Goal: Task Accomplishment & Management: Complete application form

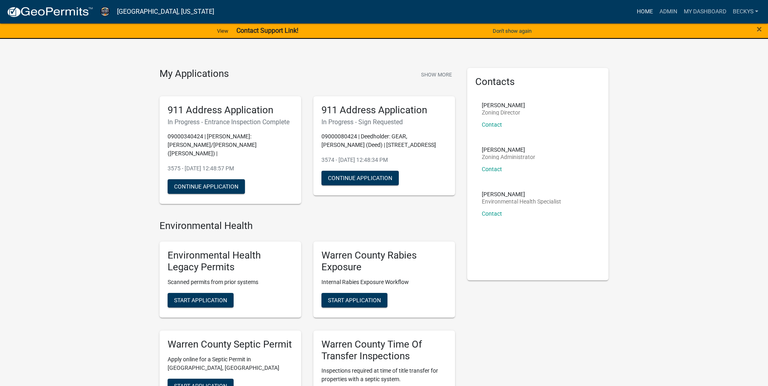
click at [642, 9] on link "Home" at bounding box center [645, 11] width 23 height 15
click at [664, 13] on link "Admin" at bounding box center [668, 11] width 24 height 15
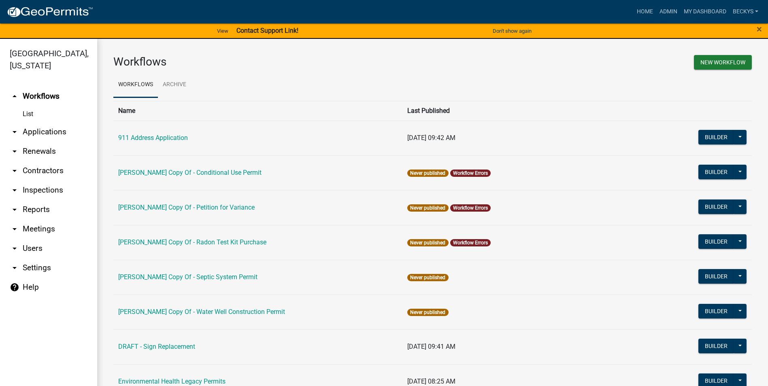
click at [42, 122] on link "arrow_drop_down Applications" at bounding box center [48, 131] width 97 height 19
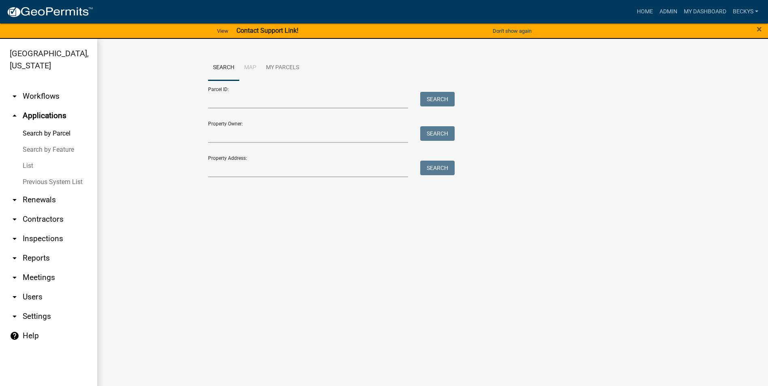
click at [31, 158] on link "List" at bounding box center [48, 166] width 97 height 16
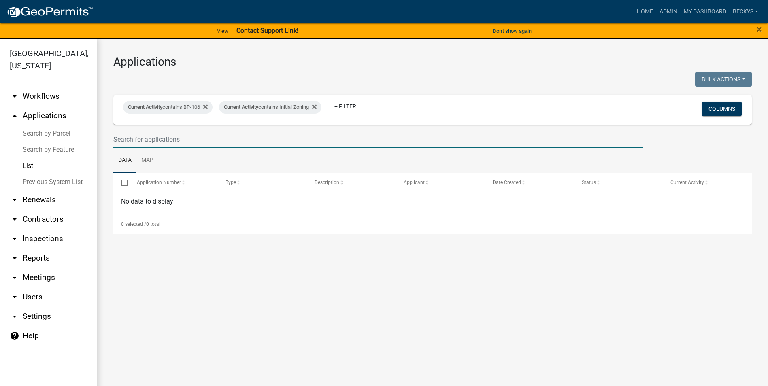
click at [123, 141] on input "text" at bounding box center [378, 139] width 530 height 17
click at [28, 158] on link "List" at bounding box center [48, 166] width 97 height 16
click at [130, 139] on input "text" at bounding box center [378, 139] width 530 height 17
click at [29, 158] on link "List" at bounding box center [48, 166] width 97 height 16
click at [120, 142] on input "text" at bounding box center [378, 139] width 530 height 17
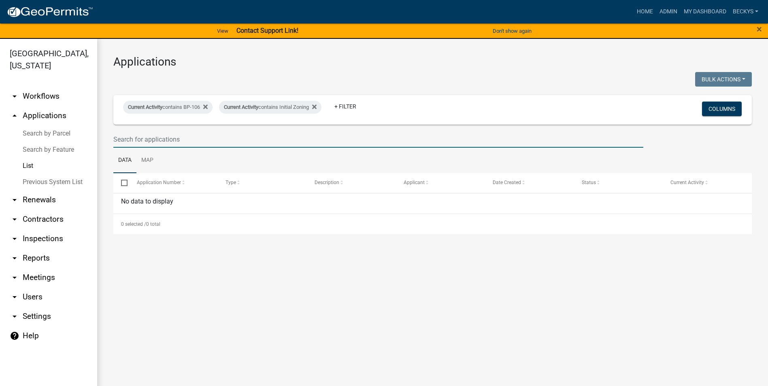
click at [37, 87] on link "arrow_drop_down Workflows" at bounding box center [48, 96] width 97 height 19
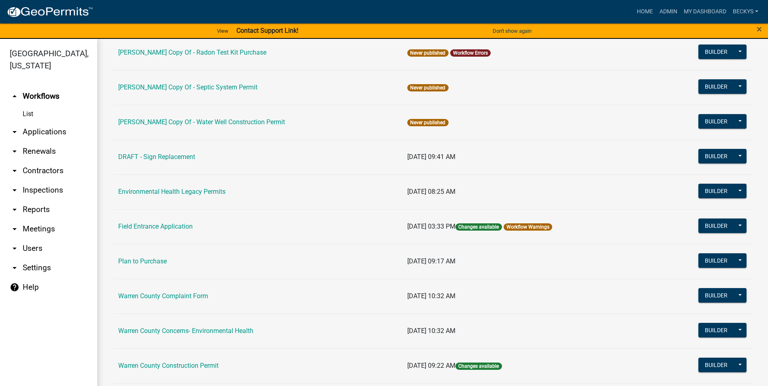
scroll to position [283, 0]
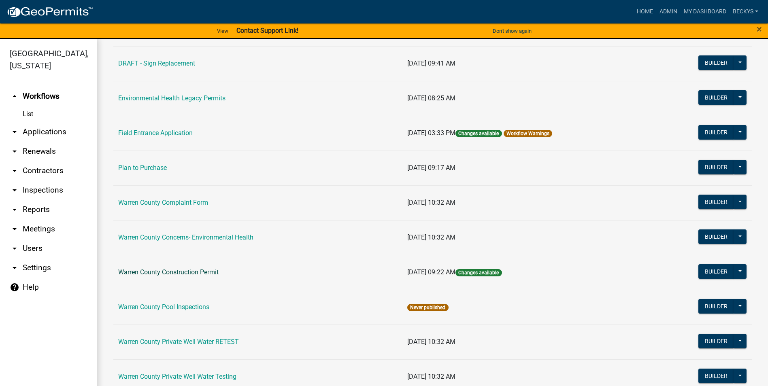
click at [168, 271] on link "Warren County Construction Permit" at bounding box center [168, 272] width 100 height 8
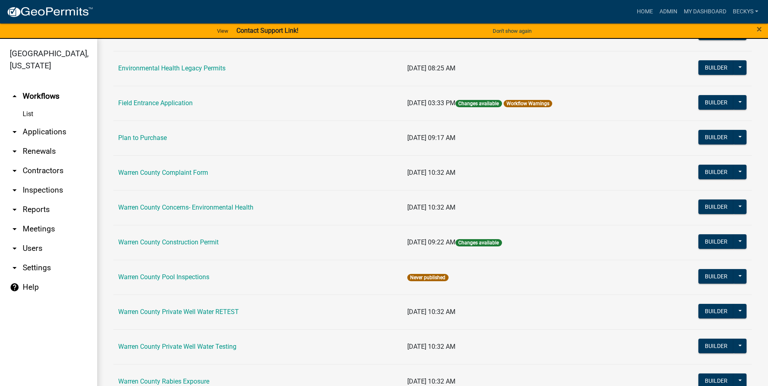
scroll to position [324, 0]
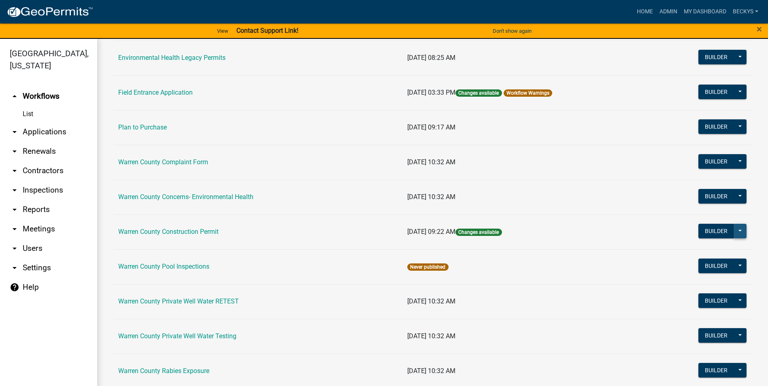
click at [734, 228] on button at bounding box center [739, 231] width 13 height 15
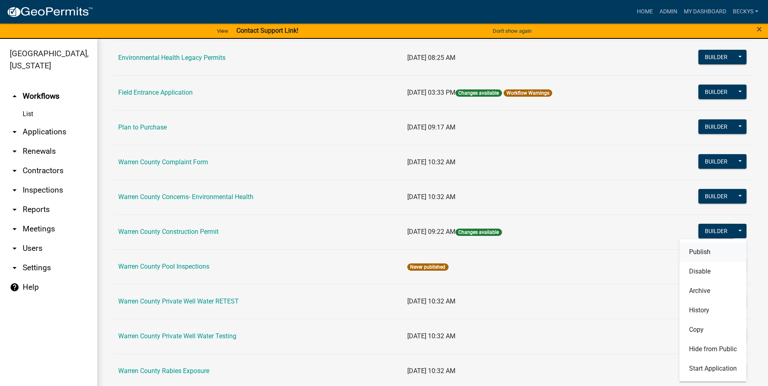
click at [685, 251] on button "Publish" at bounding box center [712, 251] width 67 height 19
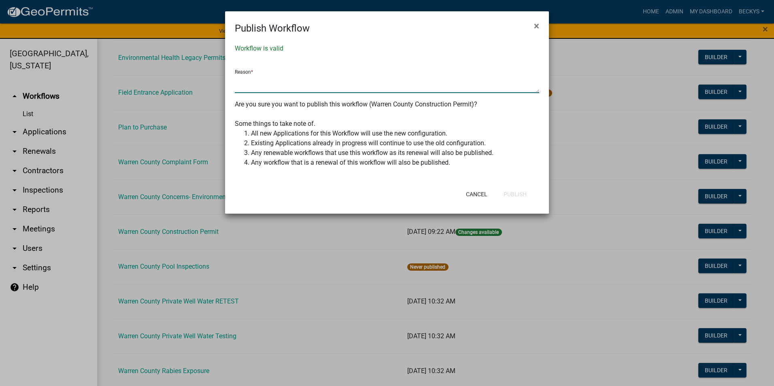
click at [239, 90] on textarea at bounding box center [387, 83] width 304 height 19
click at [532, 23] on button "×" at bounding box center [536, 26] width 18 height 23
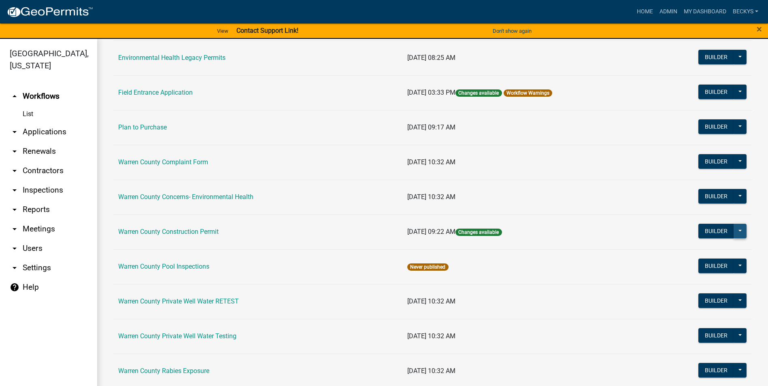
click at [736, 230] on button at bounding box center [739, 231] width 13 height 15
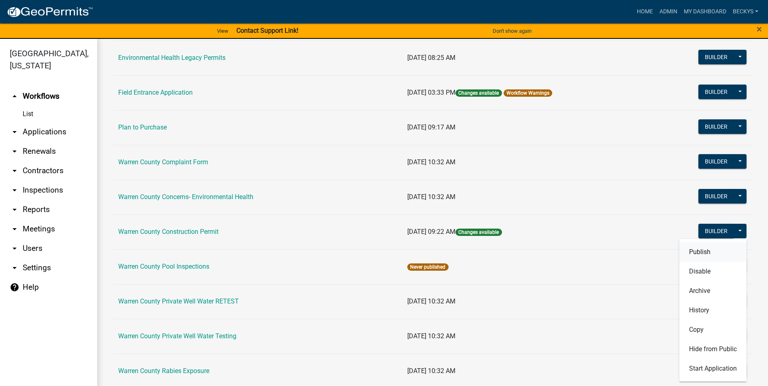
click at [690, 252] on button "Publish" at bounding box center [712, 251] width 67 height 19
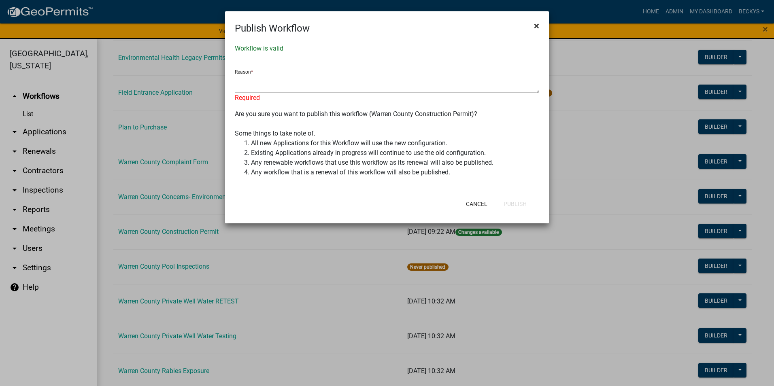
click at [540, 28] on button "×" at bounding box center [536, 26] width 18 height 23
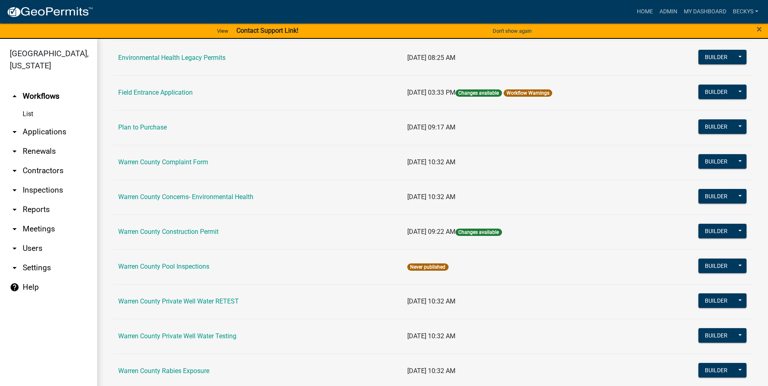
click at [45, 122] on link "arrow_drop_down Applications" at bounding box center [48, 131] width 97 height 19
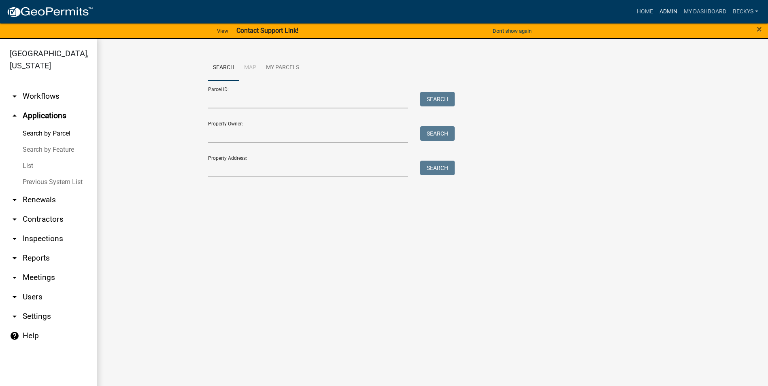
click at [663, 9] on link "Admin" at bounding box center [668, 11] width 24 height 15
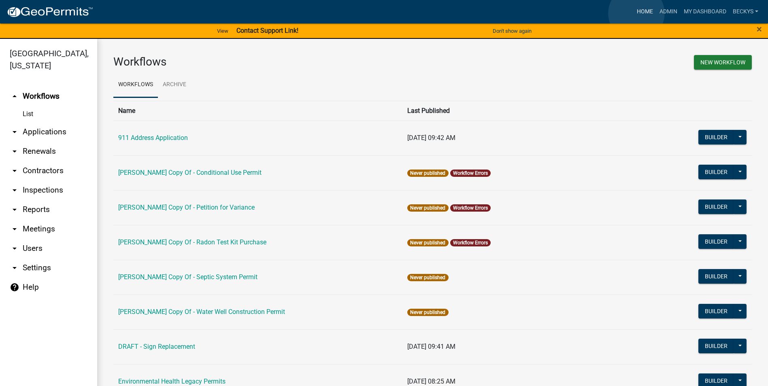
click at [636, 13] on link "Home" at bounding box center [645, 11] width 23 height 15
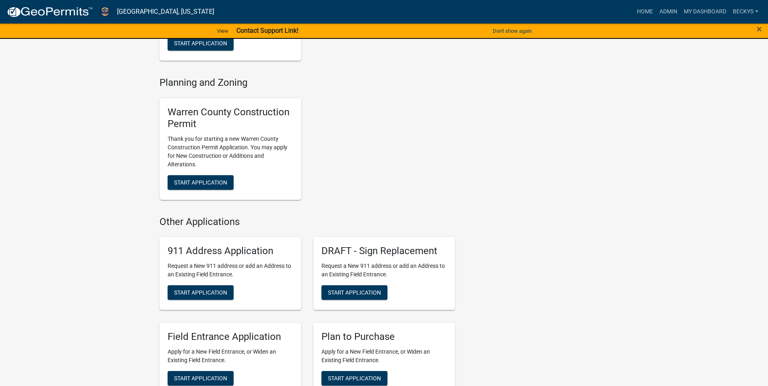
scroll to position [445, 0]
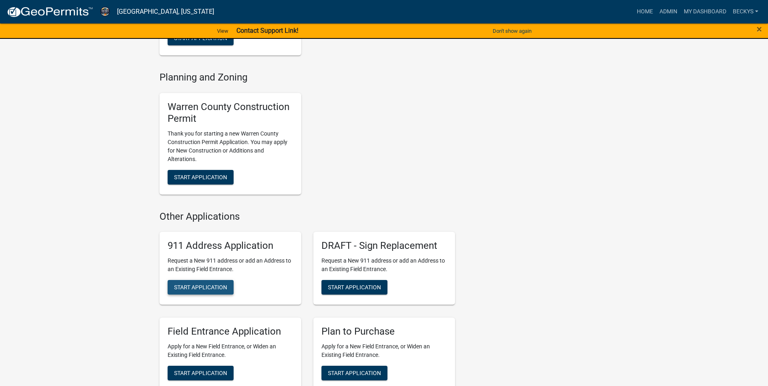
click at [210, 284] on span "Start Application" at bounding box center [200, 287] width 53 height 6
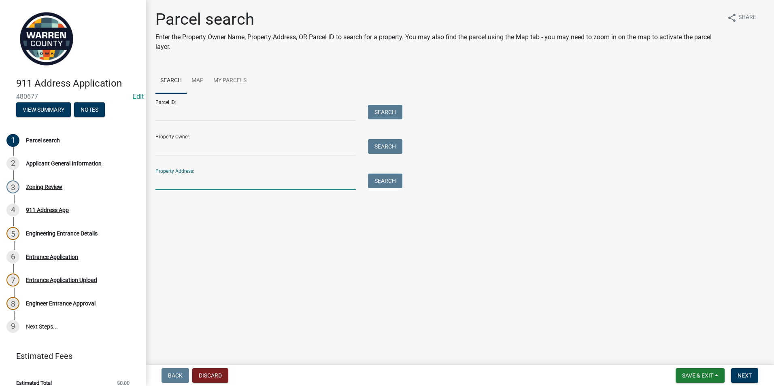
click at [163, 185] on input "Property Address:" at bounding box center [255, 182] width 200 height 17
type input "5444"
click at [390, 184] on button "Search" at bounding box center [385, 181] width 34 height 15
drag, startPoint x: 175, startPoint y: 183, endPoint x: 157, endPoint y: 183, distance: 18.6
click at [157, 183] on input "5444" at bounding box center [255, 182] width 200 height 17
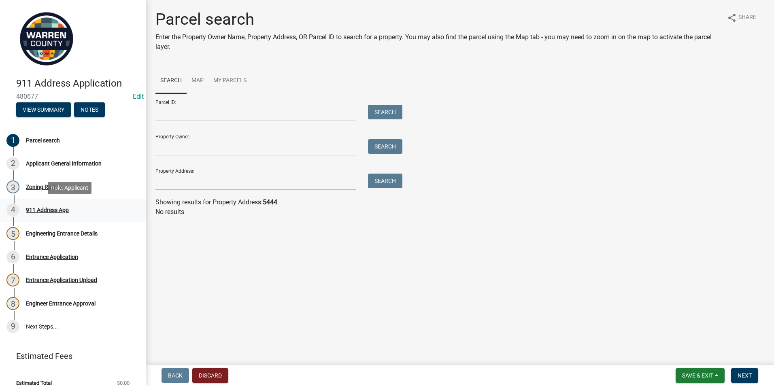
click at [48, 210] on div "911 Address App" at bounding box center [47, 210] width 43 height 6
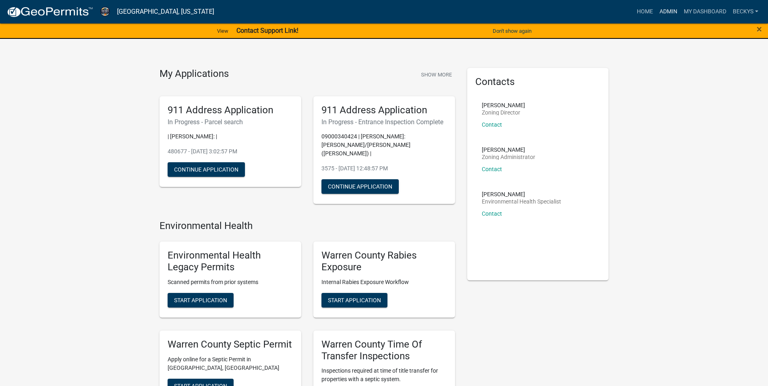
click at [661, 11] on link "Admin" at bounding box center [668, 11] width 24 height 15
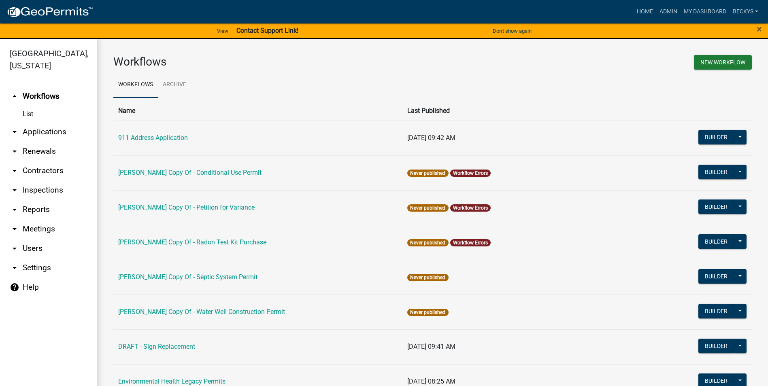
click at [46, 122] on link "arrow_drop_down Applications" at bounding box center [48, 131] width 97 height 19
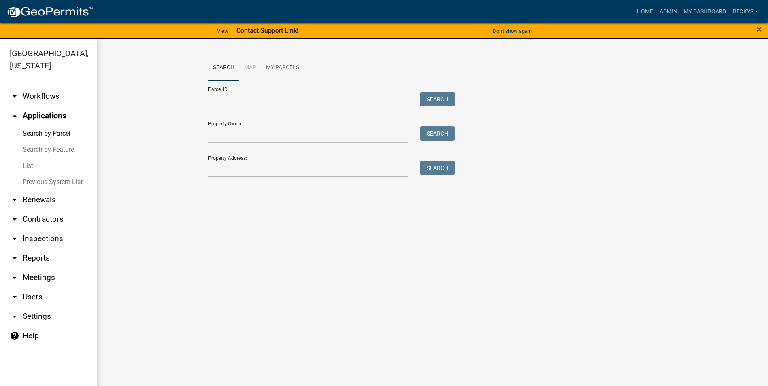
click at [23, 158] on link "List" at bounding box center [48, 166] width 97 height 16
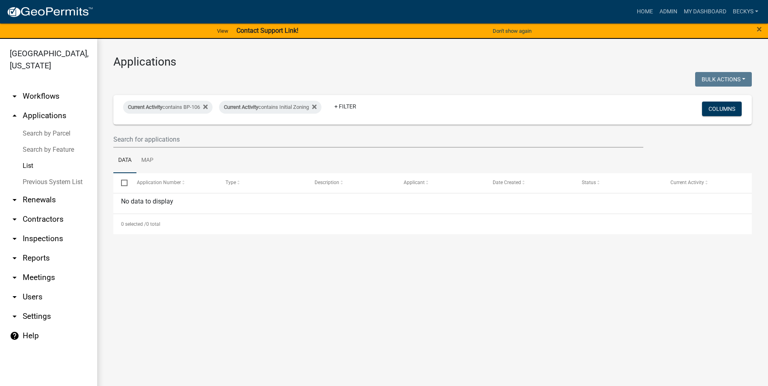
click at [29, 158] on link "List" at bounding box center [48, 166] width 97 height 16
click at [32, 158] on link "List" at bounding box center [48, 166] width 97 height 16
click at [662, 9] on link "Admin" at bounding box center [668, 11] width 24 height 15
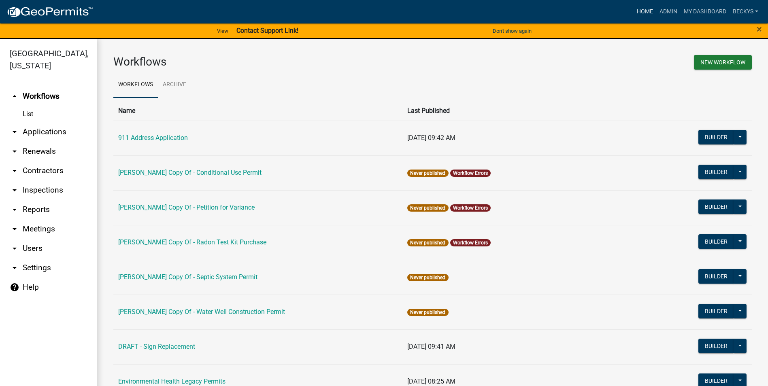
click at [640, 12] on link "Home" at bounding box center [645, 11] width 23 height 15
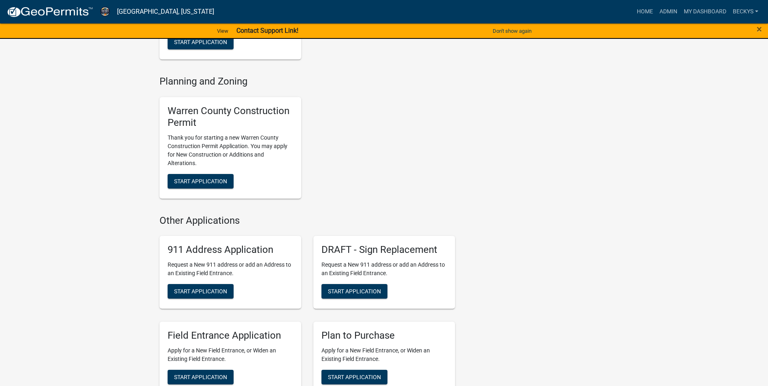
scroll to position [445, 0]
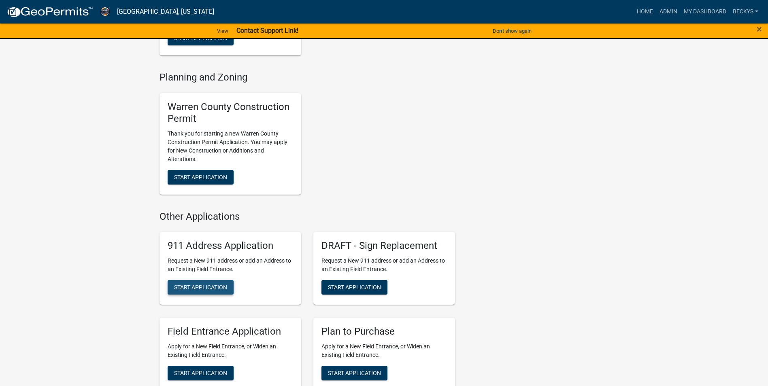
click at [198, 284] on span "Start Application" at bounding box center [200, 287] width 53 height 6
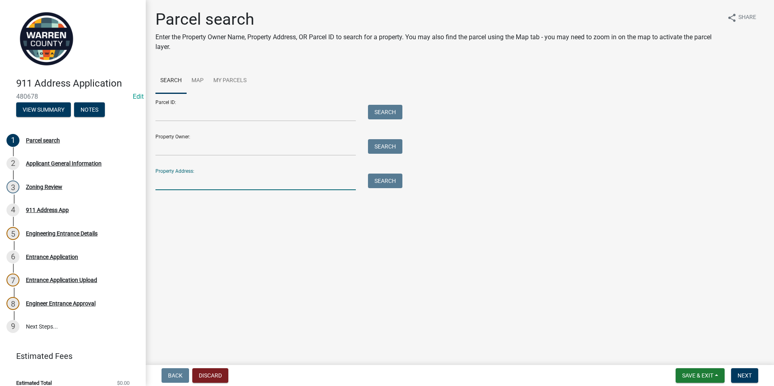
click at [164, 183] on input "Property Address:" at bounding box center [255, 182] width 200 height 17
click at [163, 112] on input "Parcel ID:" at bounding box center [255, 113] width 200 height 17
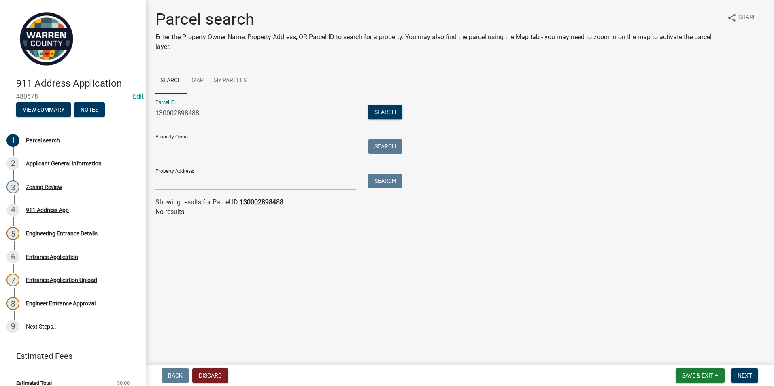
drag, startPoint x: 207, startPoint y: 115, endPoint x: 142, endPoint y: 113, distance: 65.6
click at [145, 115] on div "911 Address Application 480678 Edit View Summary Notes 1 Parcel search 2 Applic…" at bounding box center [387, 193] width 774 height 386
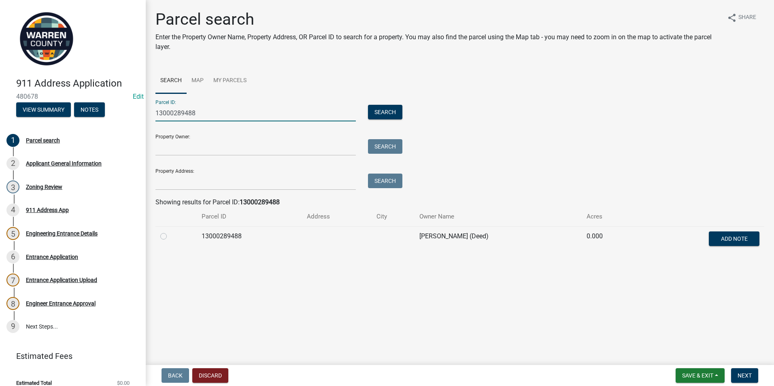
type input "13000289488"
click at [170, 232] on label at bounding box center [170, 232] width 0 height 0
click at [170, 237] on input "radio" at bounding box center [172, 234] width 5 height 5
radio input "true"
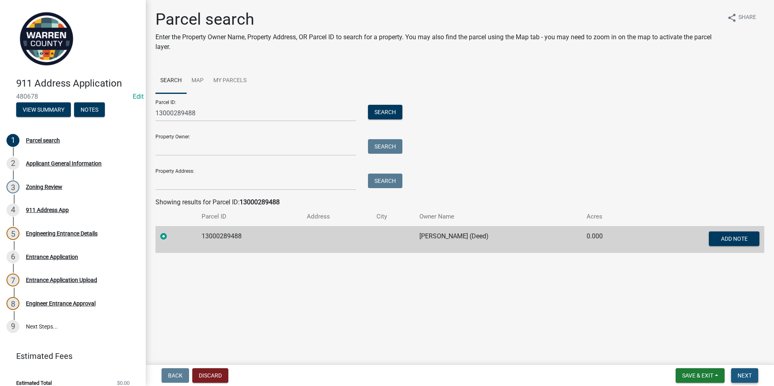
click at [742, 379] on span "Next" at bounding box center [745, 375] width 14 height 6
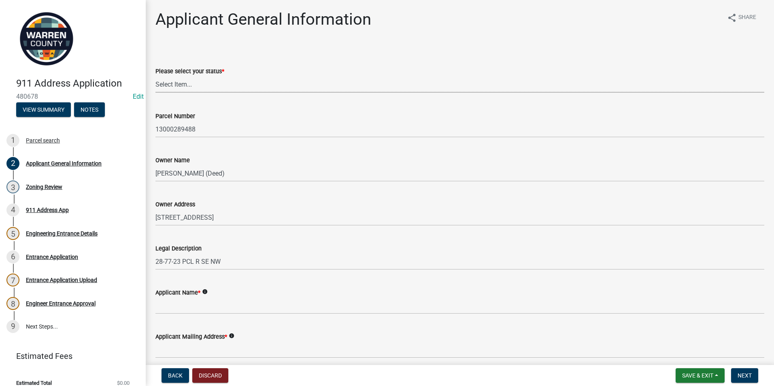
click at [176, 87] on select "Select Item... Owner Plan to Purchase Buyer's Representative Builder/Contractor…" at bounding box center [459, 84] width 609 height 17
click at [155, 76] on select "Select Item... Owner Plan to Purchase Buyer's Representative Builder/Contractor…" at bounding box center [459, 84] width 609 height 17
select select "196e4b07-6cc4-41fe-a532-0418cc6158e6"
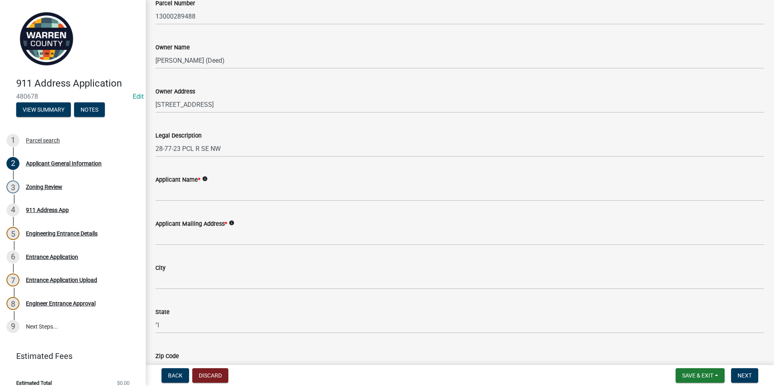
scroll to position [121, 0]
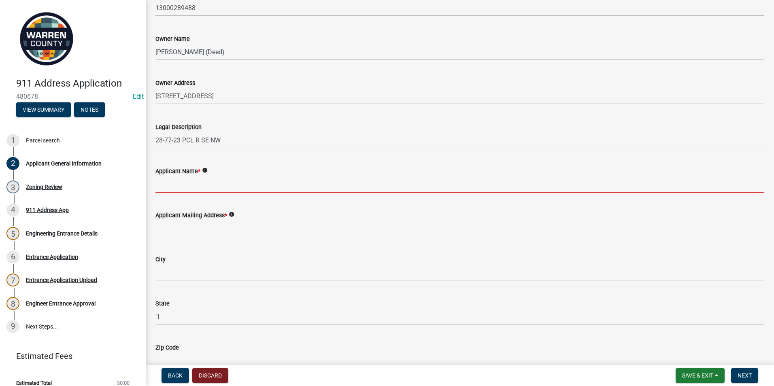
click at [170, 185] on input "Applicant Name *" at bounding box center [459, 184] width 609 height 17
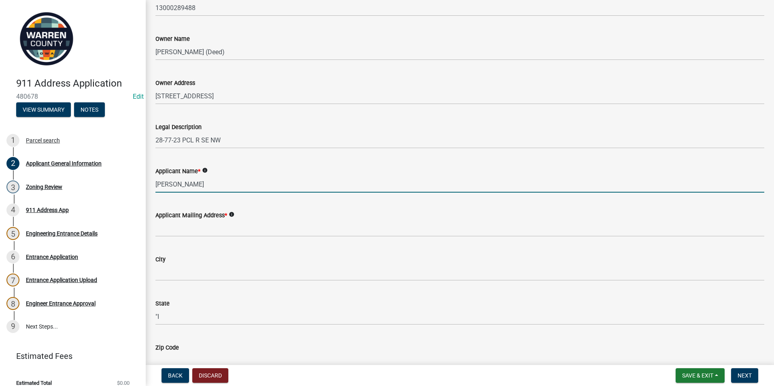
type input "Spencer Fontana"
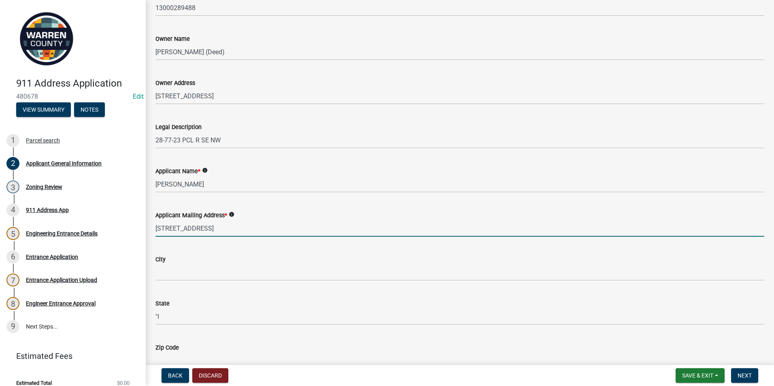
type input "1416 NE Seneca Ct"
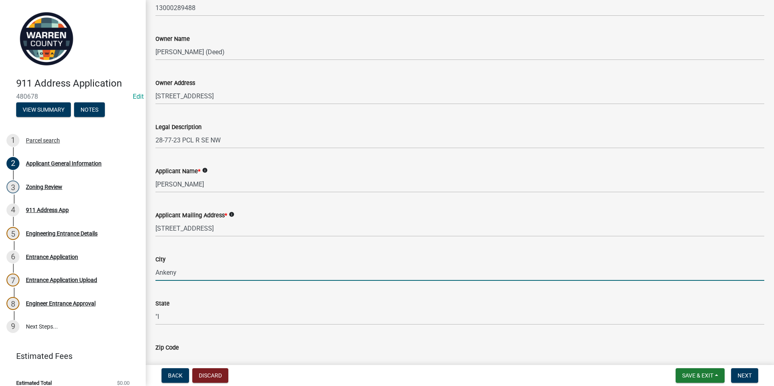
type input "Ankeny"
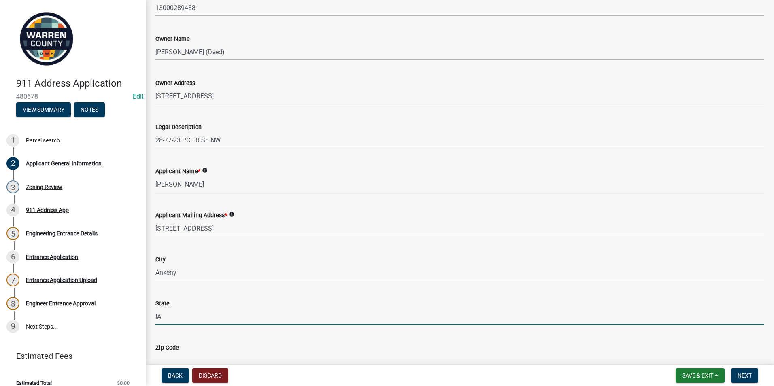
type input "IA"
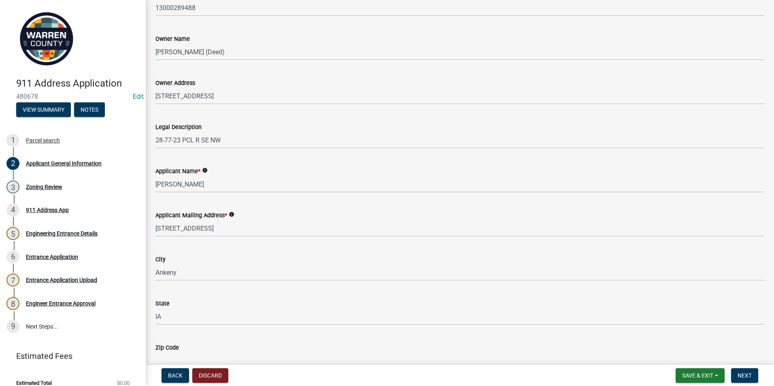
scroll to position [129, 0]
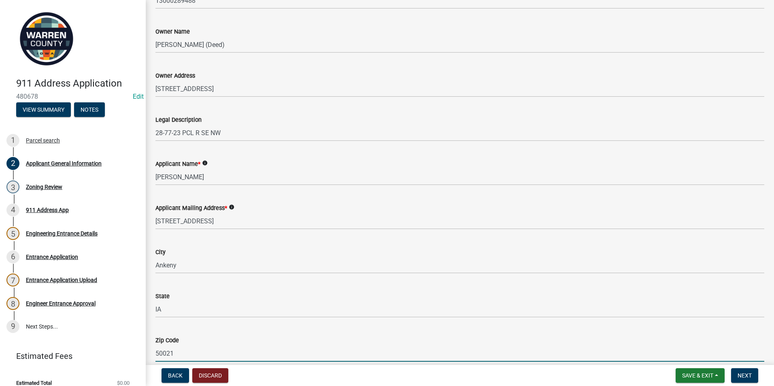
type input "50021"
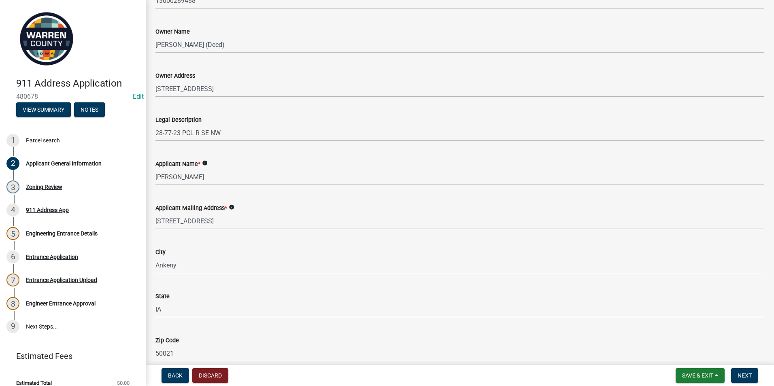
scroll to position [346, 0]
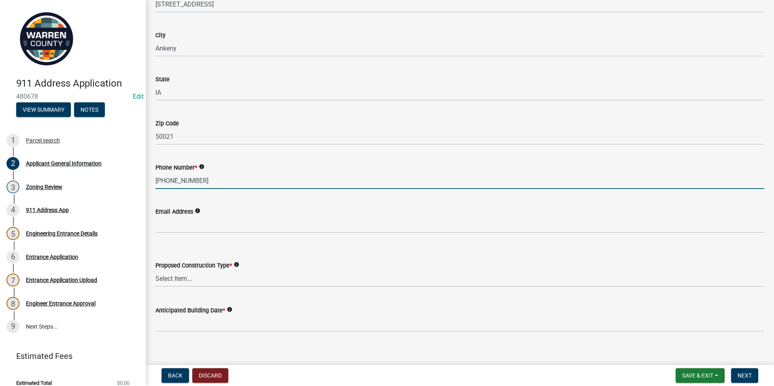
type input "319-560-2286"
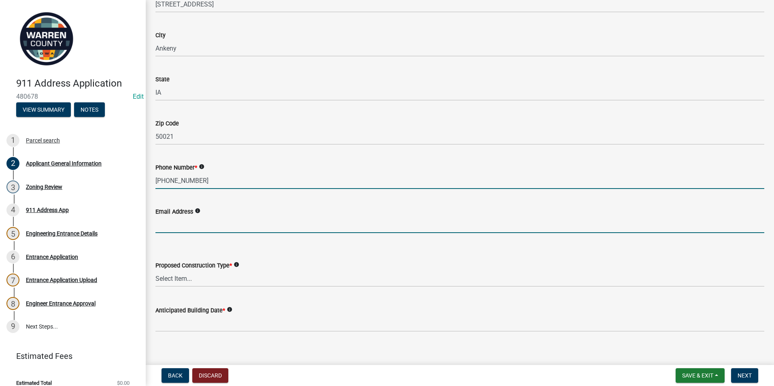
click at [176, 227] on input "Email Address" at bounding box center [459, 225] width 609 height 17
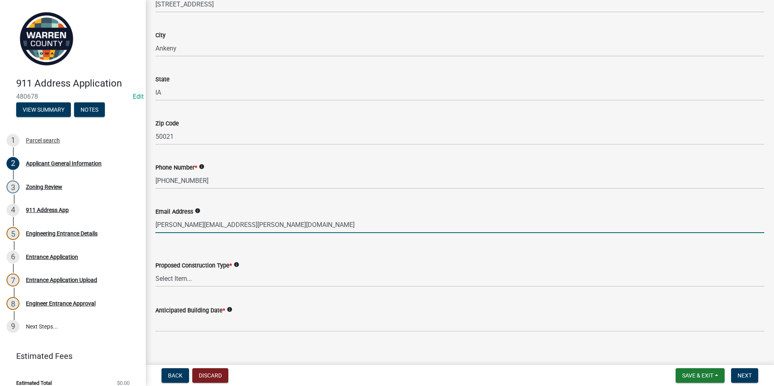
type input "spencer.fontana@vittoriahomes.com"
click at [181, 275] on select "Select Item... Business Farm Entrance Cell Tower Multi-Family Unit New Business…" at bounding box center [459, 278] width 609 height 17
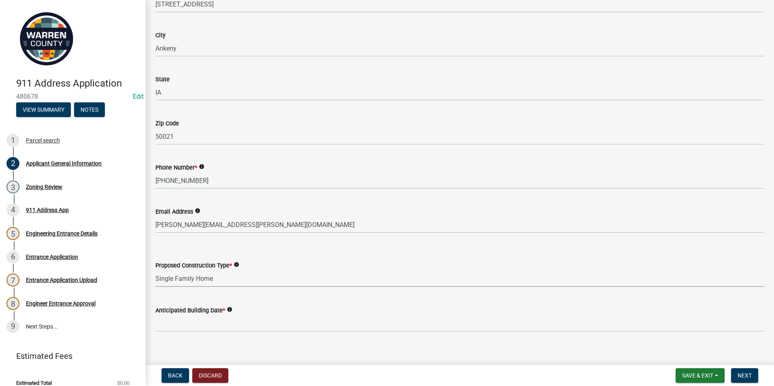
click at [155, 270] on select "Select Item... Business Farm Entrance Cell Tower Multi-Family Unit New Business…" at bounding box center [459, 278] width 609 height 17
select select "baa9a041-e8ec-4bd9-b07e-af5a977dc1c8"
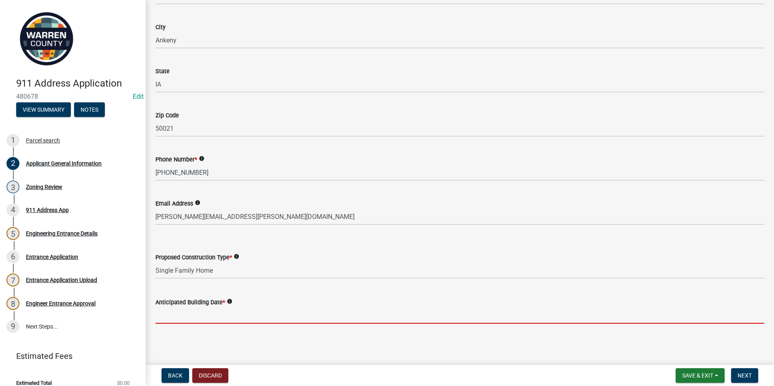
drag, startPoint x: 170, startPoint y: 279, endPoint x: 168, endPoint y: 320, distance: 41.3
click at [168, 320] on input "Anticipated Building Date *" at bounding box center [459, 315] width 609 height 17
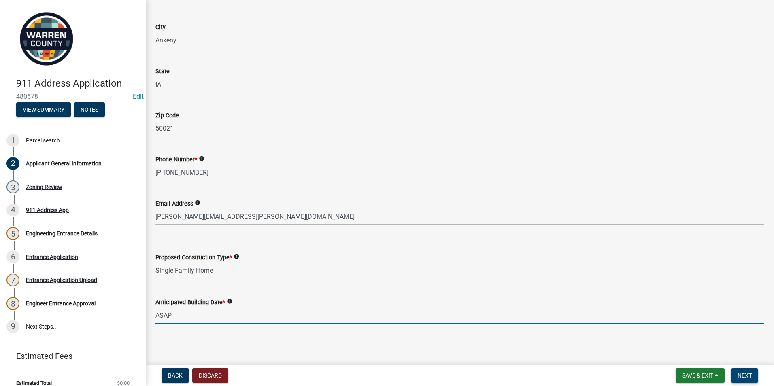
type input "ASAP"
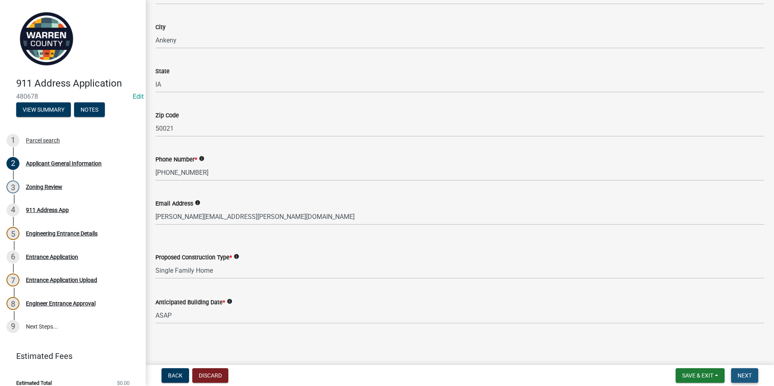
click at [743, 378] on span "Next" at bounding box center [745, 375] width 14 height 6
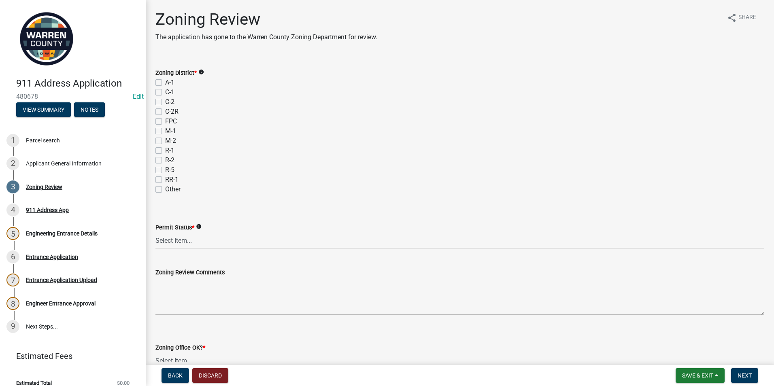
click at [165, 83] on label "A-1" at bounding box center [169, 83] width 9 height 10
click at [165, 83] on input "A-1" at bounding box center [167, 80] width 5 height 5
checkbox input "true"
checkbox input "false"
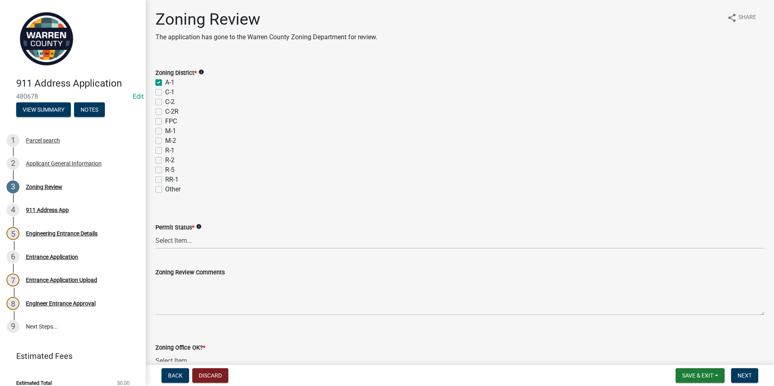
checkbox input "false"
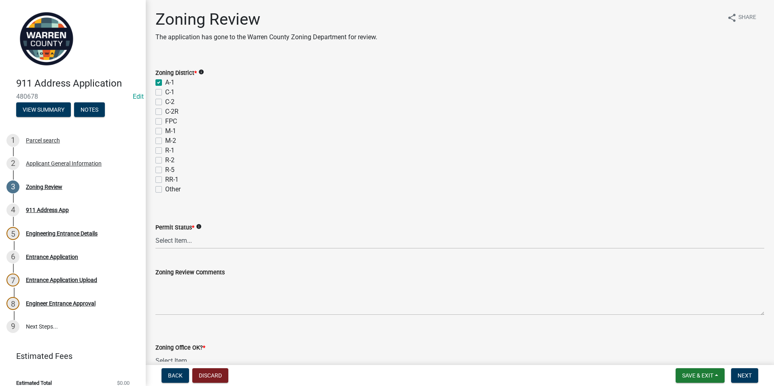
checkbox input "false"
click at [181, 238] on select "Select Item... Ag Exempt Applied For Not Applied For" at bounding box center [459, 240] width 609 height 17
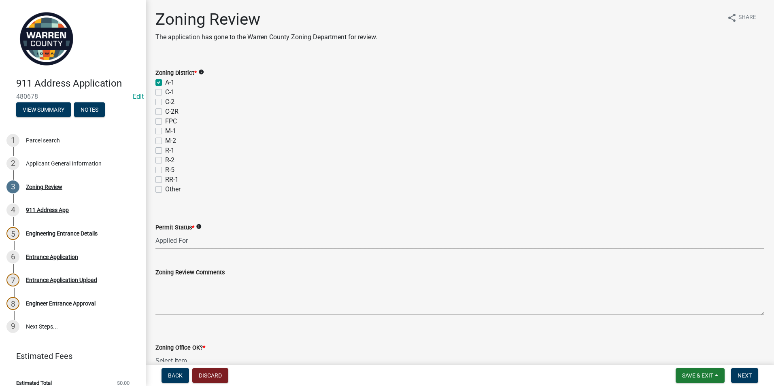
click at [155, 232] on select "Select Item... Ag Exempt Applied For Not Applied For" at bounding box center [459, 240] width 609 height 17
select select "c568b282-e354-44b2-abab-6bf737a8588c"
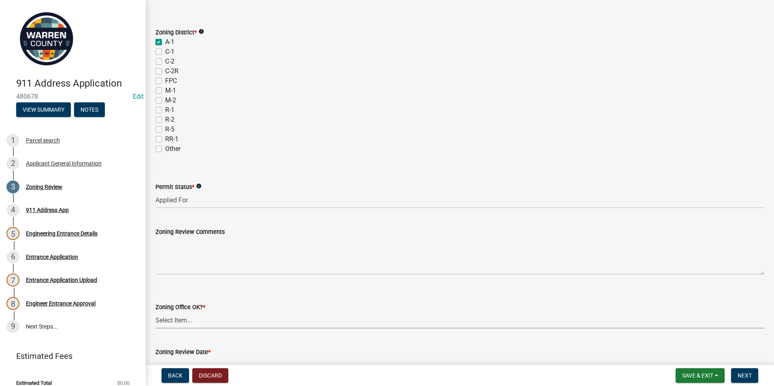
click at [175, 321] on select "Select Item... Yes No" at bounding box center [459, 320] width 609 height 17
click at [155, 312] on select "Select Item... Yes No" at bounding box center [459, 320] width 609 height 17
select select "22a6182a-d017-4f21-baaa-b72378e2c786"
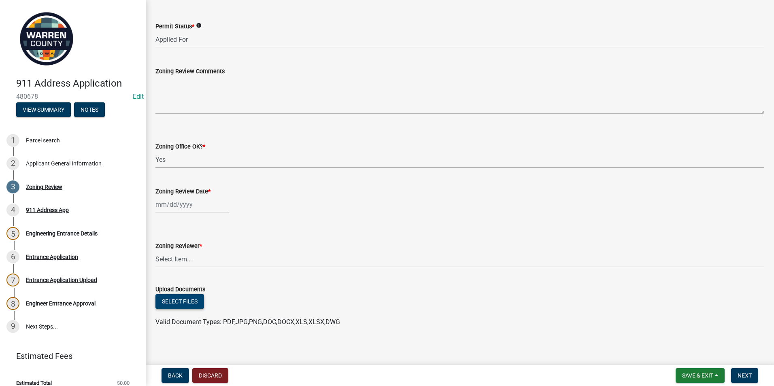
scroll to position [202, 0]
click at [168, 200] on div at bounding box center [192, 203] width 74 height 17
select select "9"
select select "2025"
click at [202, 273] on div "18" at bounding box center [202, 272] width 13 height 13
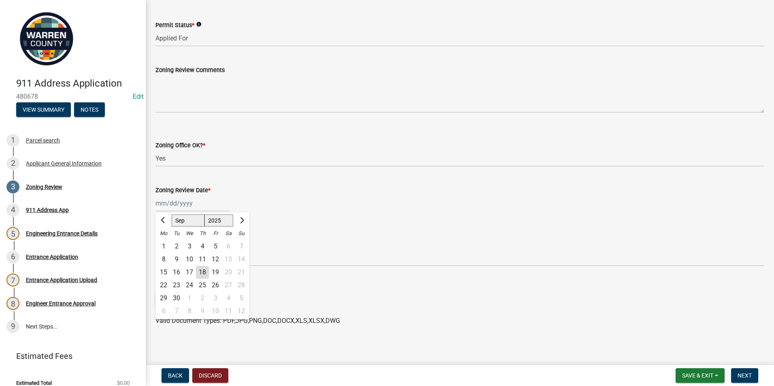
type input "09/18/2025"
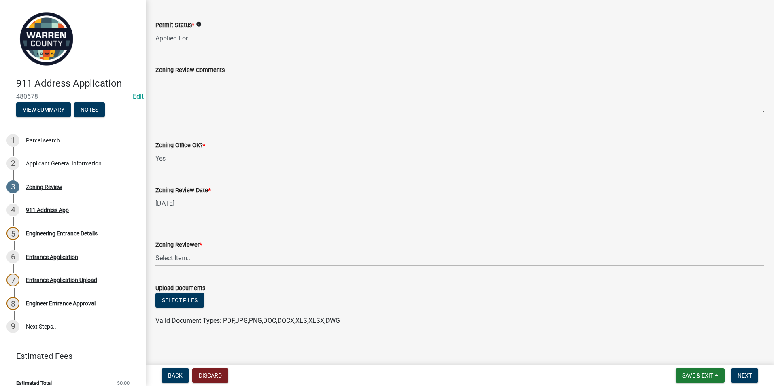
click at [185, 258] on select "Select Item... Lindsey Baughman Becky Schultz Miranda Bailey" at bounding box center [459, 258] width 609 height 17
click at [155, 250] on select "Select Item... Lindsey Baughman Becky Schultz Miranda Bailey" at bounding box center [459, 258] width 609 height 17
select select "ace9acd7-8034-4534-aef2-851af8cb1f05"
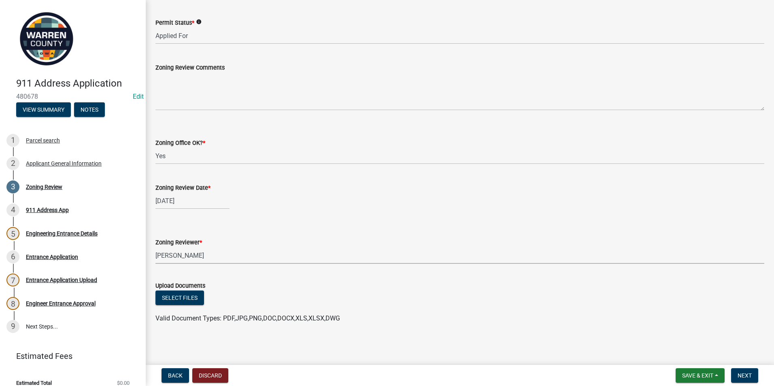
scroll to position [205, 0]
click at [754, 374] on button "Next" at bounding box center [744, 375] width 27 height 15
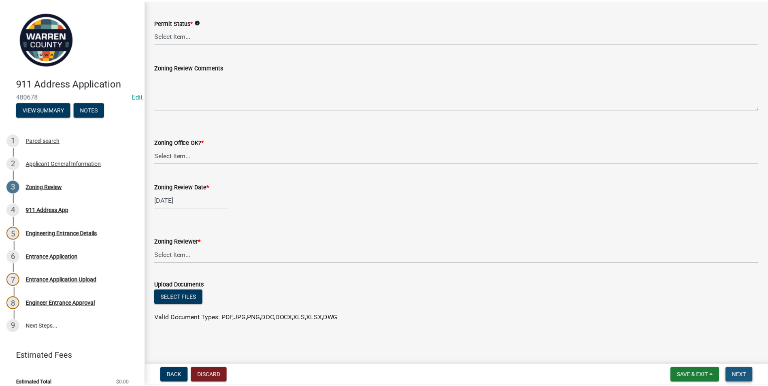
scroll to position [0, 0]
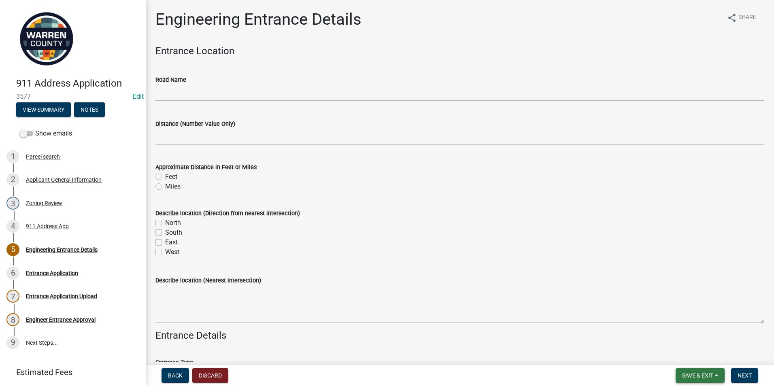
click at [708, 372] on span "Save & Exit" at bounding box center [697, 375] width 31 height 6
click at [686, 358] on button "Save & Exit" at bounding box center [692, 354] width 65 height 19
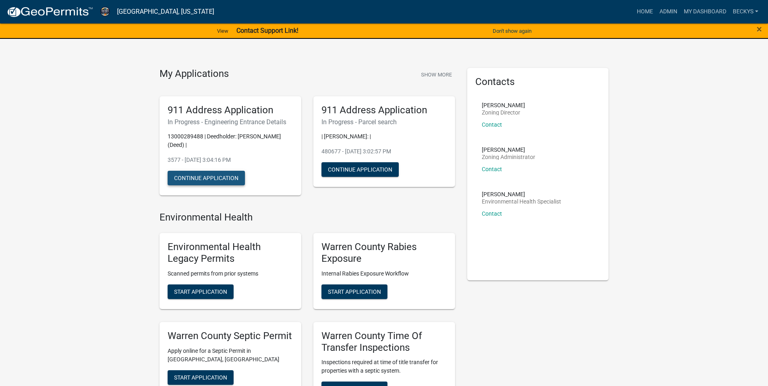
click at [203, 179] on button "Continue Application" at bounding box center [206, 178] width 77 height 15
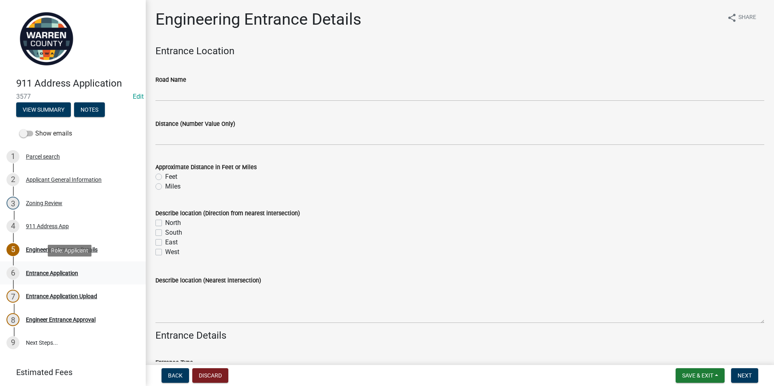
click at [56, 271] on div "Entrance Application" at bounding box center [52, 273] width 52 height 6
click at [43, 206] on div "Zoning Review" at bounding box center [44, 203] width 36 height 6
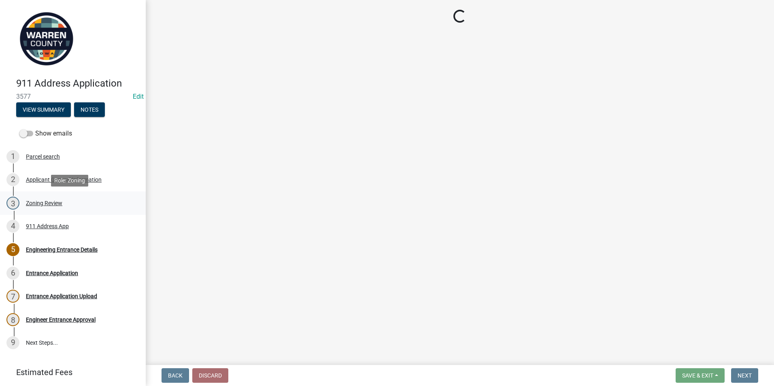
select select "c568b282-e354-44b2-abab-6bf737a8588c"
select select "22a6182a-d017-4f21-baaa-b72378e2c786"
select select "ace9acd7-8034-4534-aef2-851af8cb1f05"
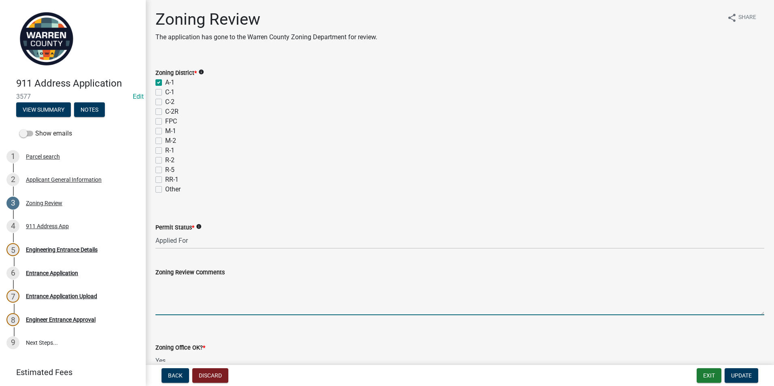
click at [165, 288] on textarea "Zoning Review Comments" at bounding box center [459, 296] width 609 height 38
type textarea "Would like the entrance to be in the exact same spot. There is currently an add…"
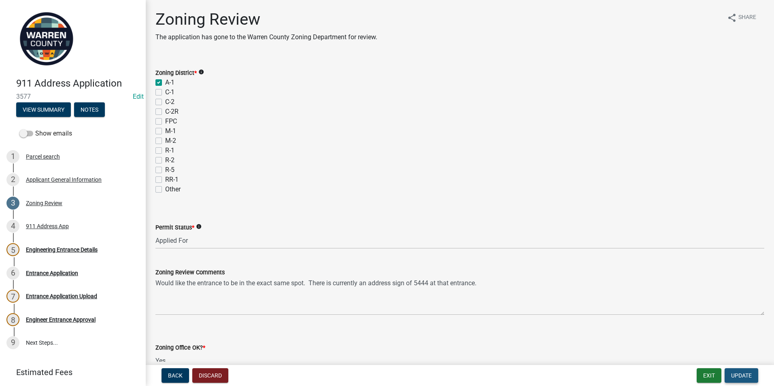
click at [735, 374] on span "Update" at bounding box center [741, 375] width 21 height 6
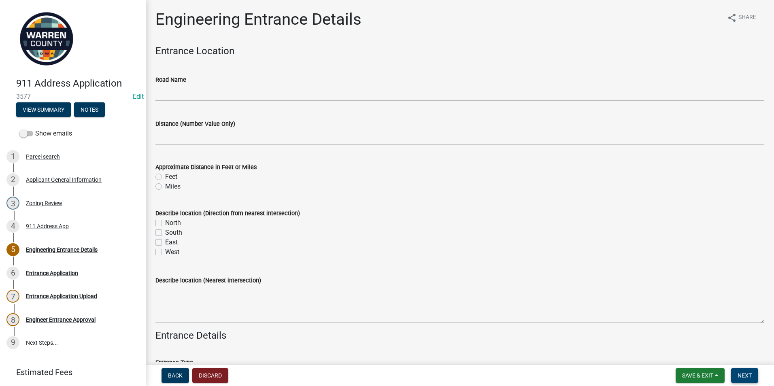
click at [750, 375] on span "Next" at bounding box center [745, 375] width 14 height 6
click at [707, 375] on span "Save & Exit" at bounding box center [697, 375] width 31 height 6
click at [689, 355] on button "Save & Exit" at bounding box center [692, 354] width 65 height 19
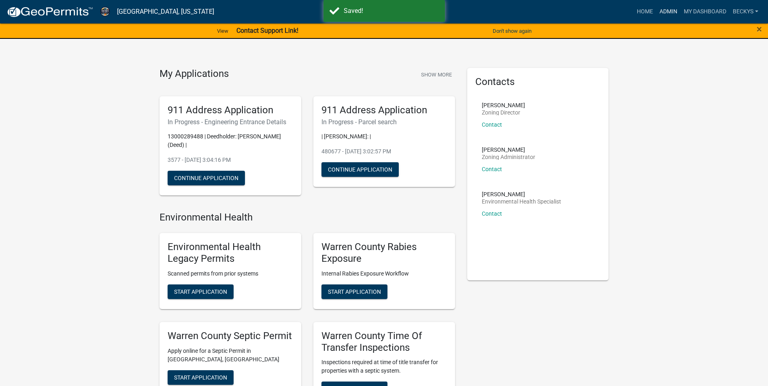
click at [674, 9] on link "Admin" at bounding box center [668, 11] width 24 height 15
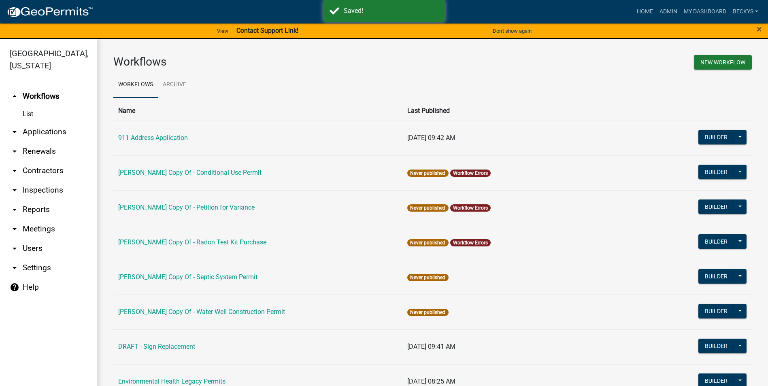
click at [54, 122] on link "arrow_drop_down Applications" at bounding box center [48, 131] width 97 height 19
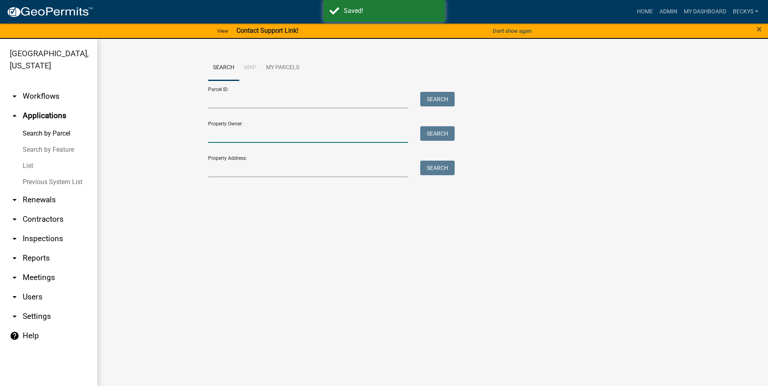
click at [217, 137] on input "Property Owner:" at bounding box center [308, 134] width 200 height 17
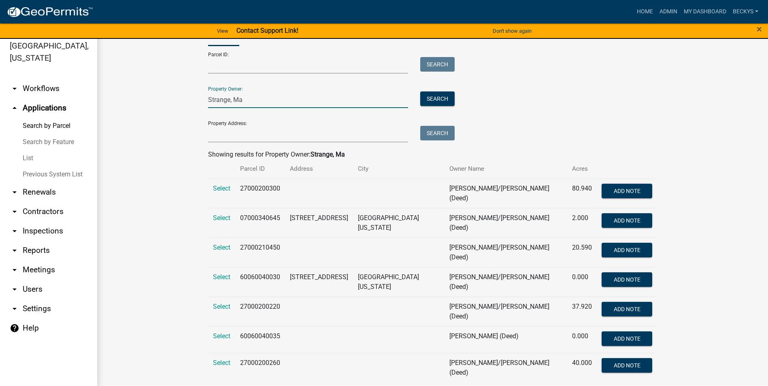
scroll to position [10, 0]
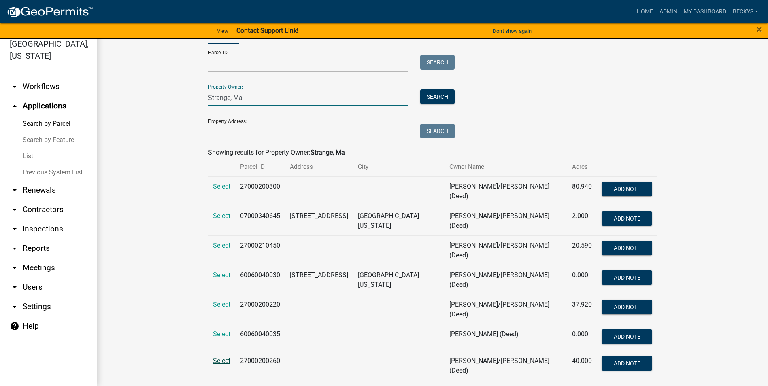
type input "Strange, Ma"
click at [219, 357] on span "Select" at bounding box center [221, 361] width 17 height 8
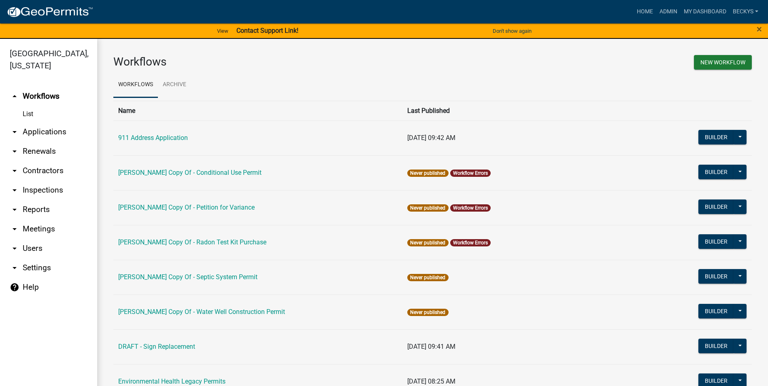
click at [42, 122] on link "arrow_drop_down Applications" at bounding box center [48, 131] width 97 height 19
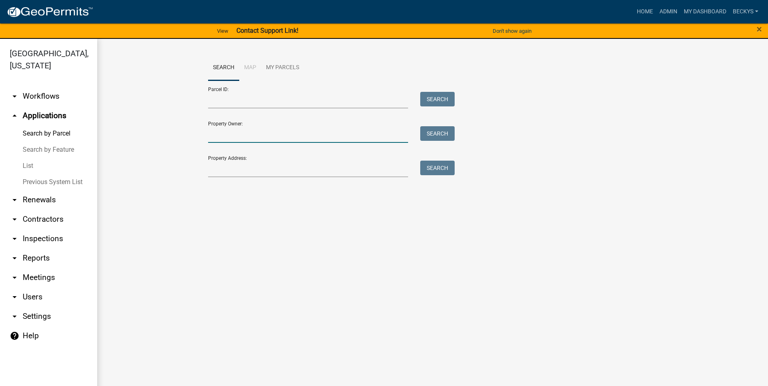
click at [228, 138] on input "Property Owner:" at bounding box center [308, 134] width 200 height 17
type input "Strange, Ma"
click at [425, 137] on button "Search" at bounding box center [437, 133] width 34 height 15
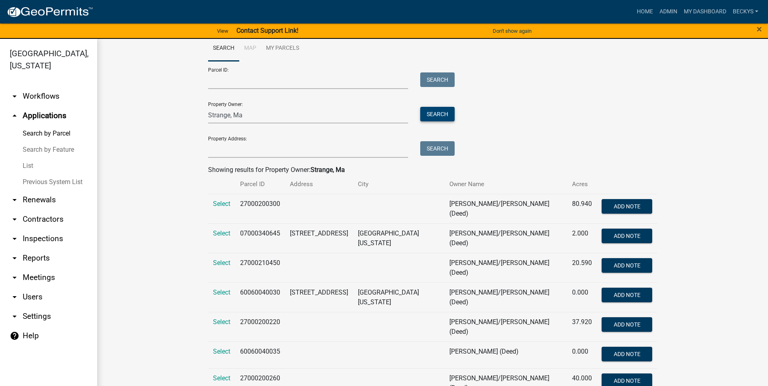
scroll to position [27, 0]
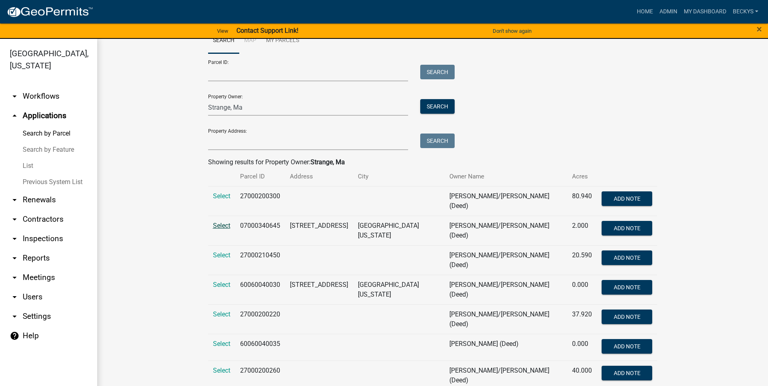
click at [225, 222] on span "Select" at bounding box center [221, 226] width 17 height 8
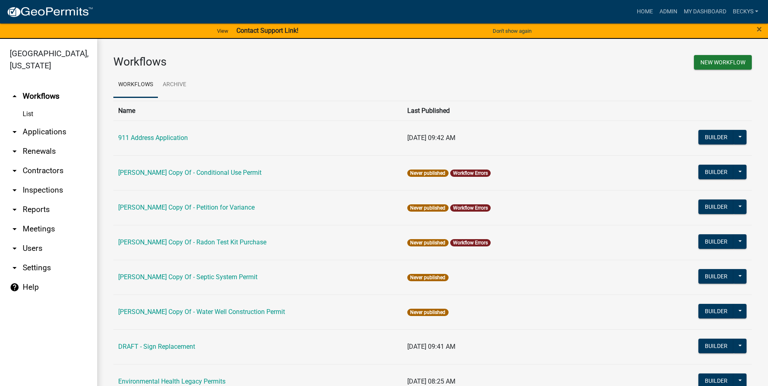
click at [49, 122] on link "arrow_drop_down Applications" at bounding box center [48, 131] width 97 height 19
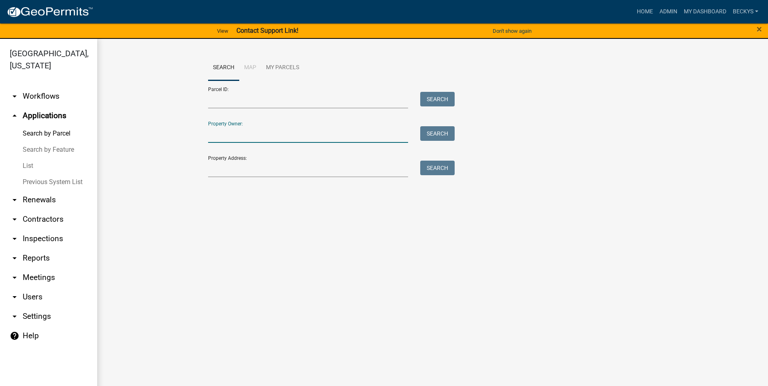
click at [217, 133] on input "Property Owner:" at bounding box center [308, 134] width 200 height 17
type input "Strange, Ma"
click at [427, 134] on button "Search" at bounding box center [437, 133] width 34 height 15
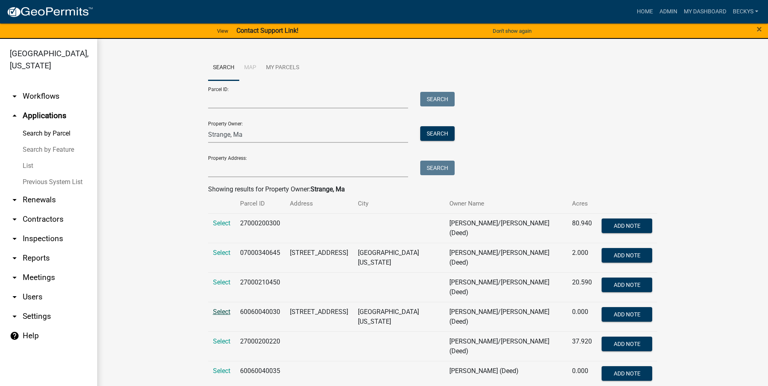
click at [217, 308] on span "Select" at bounding box center [221, 312] width 17 height 8
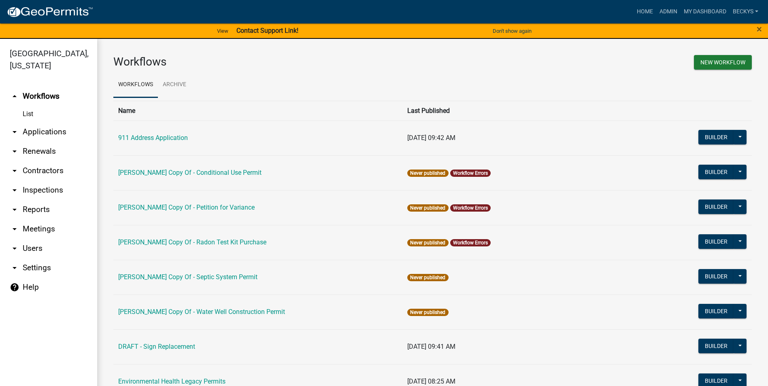
click at [39, 122] on link "arrow_drop_down Applications" at bounding box center [48, 131] width 97 height 19
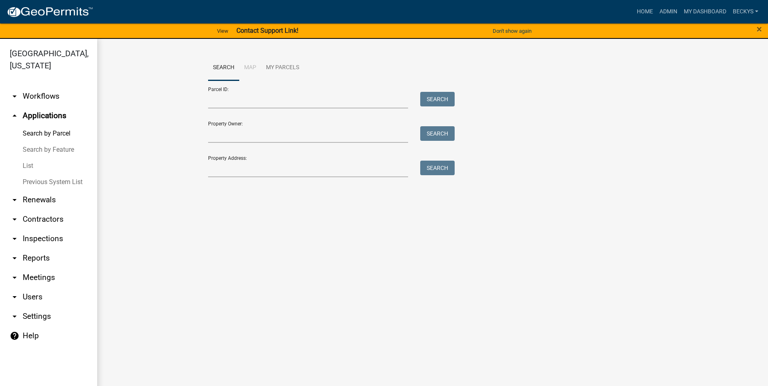
click at [32, 158] on link "List" at bounding box center [48, 166] width 97 height 16
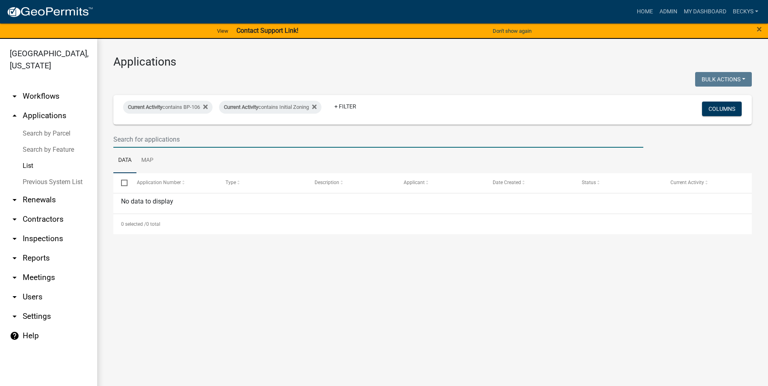
click at [125, 139] on input "text" at bounding box center [378, 139] width 530 height 17
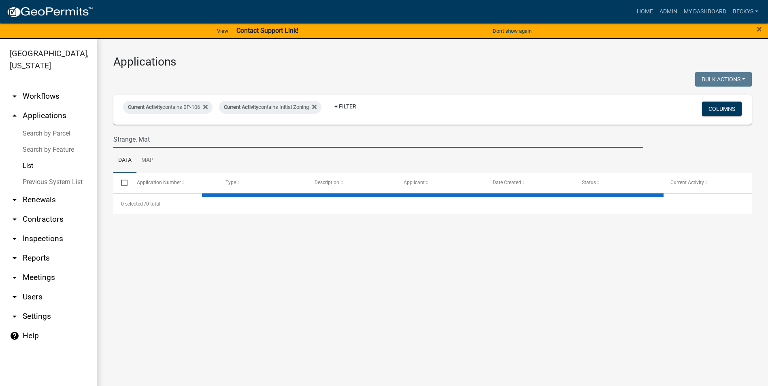
type input "Strange, Mat"
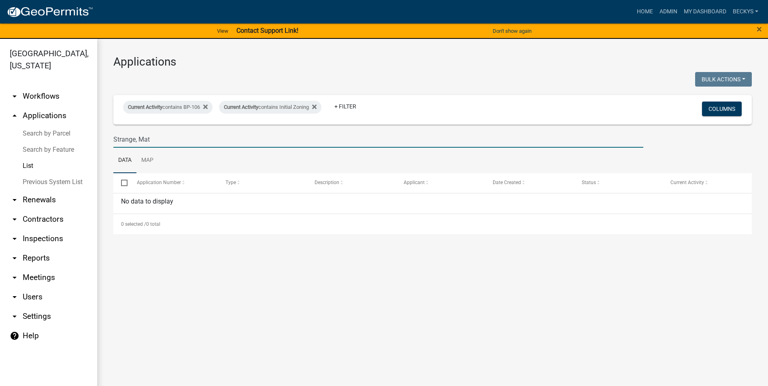
click at [40, 125] on link "Search by Parcel" at bounding box center [48, 133] width 97 height 16
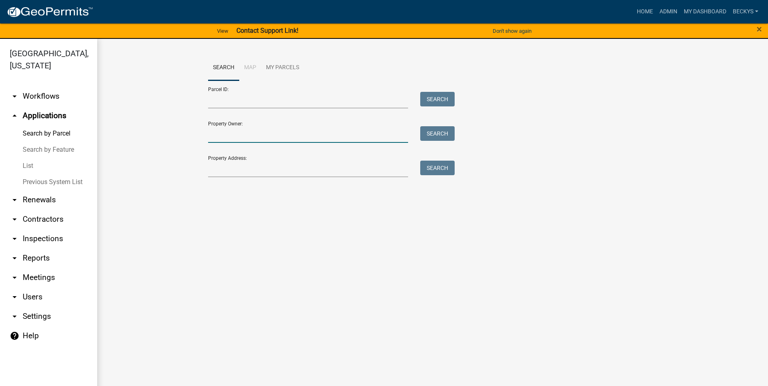
click at [218, 139] on input "Property Owner:" at bounding box center [308, 134] width 200 height 17
type input "Strange, Ma"
click at [431, 134] on button "Search" at bounding box center [437, 133] width 34 height 15
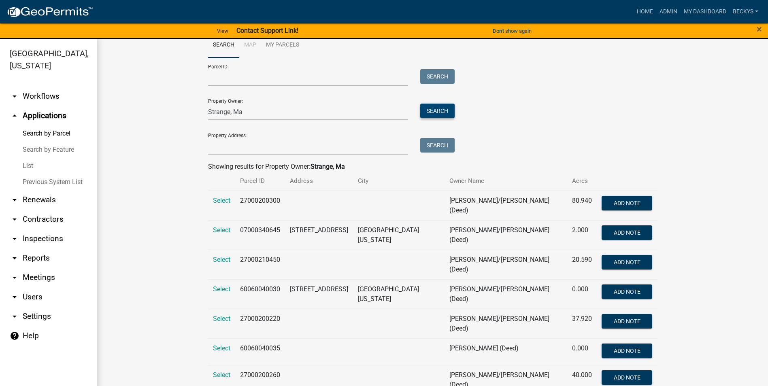
scroll to position [27, 0]
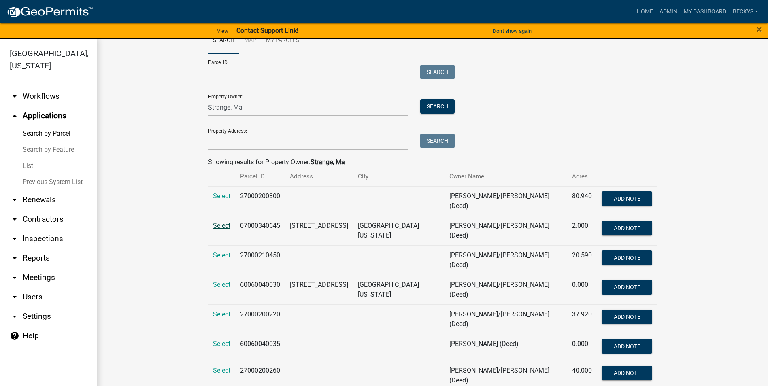
click at [221, 223] on span "Select" at bounding box center [221, 226] width 17 height 8
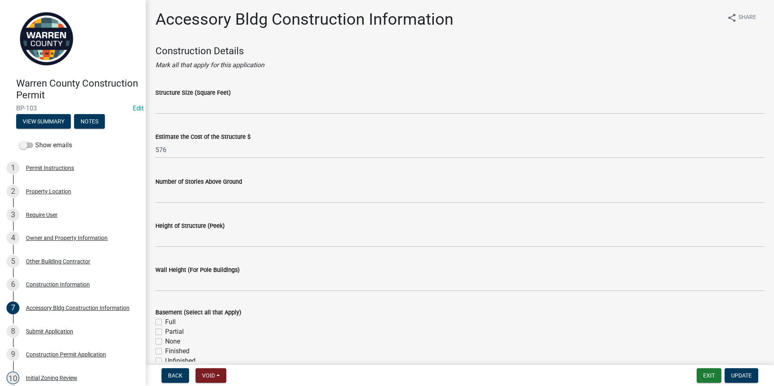
scroll to position [243, 0]
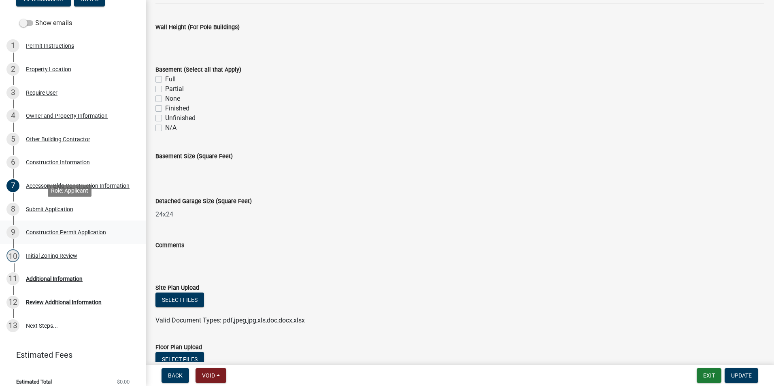
scroll to position [130, 0]
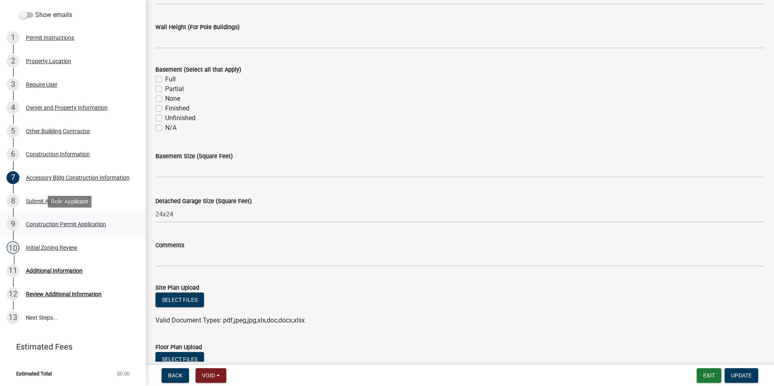
click at [63, 224] on div "Construction Permit Application" at bounding box center [66, 224] width 80 height 6
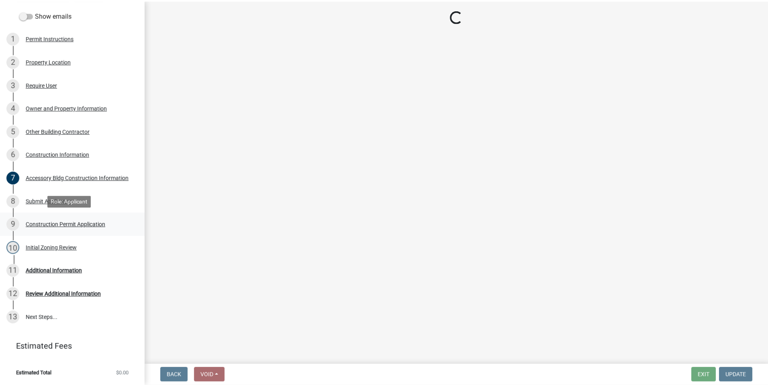
scroll to position [0, 0]
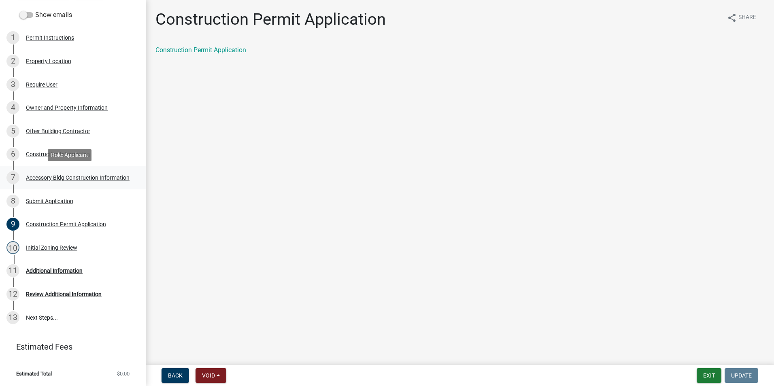
click at [50, 176] on div "Accessory Bldg Construction Information" at bounding box center [78, 178] width 104 height 6
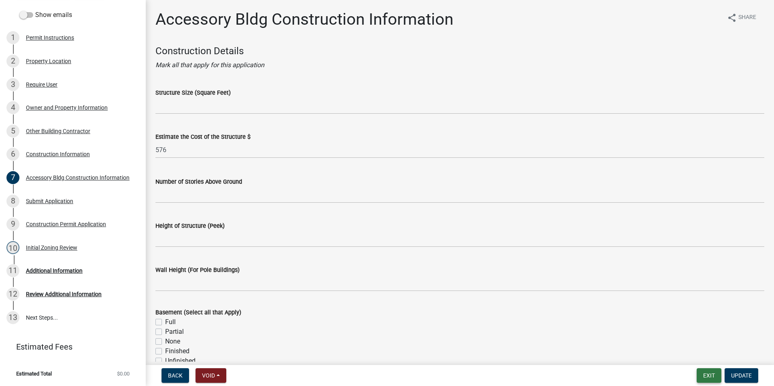
click at [712, 376] on button "Exit" at bounding box center [709, 375] width 25 height 15
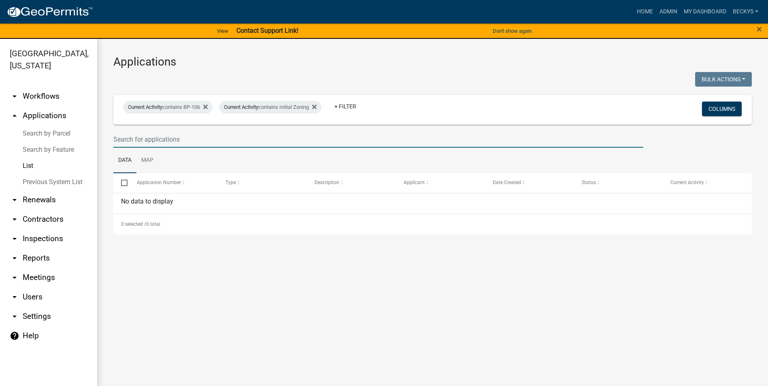
click at [125, 140] on input "text" at bounding box center [378, 139] width 530 height 17
type input "Strange"
click at [35, 125] on link "Search by Parcel" at bounding box center [48, 133] width 97 height 16
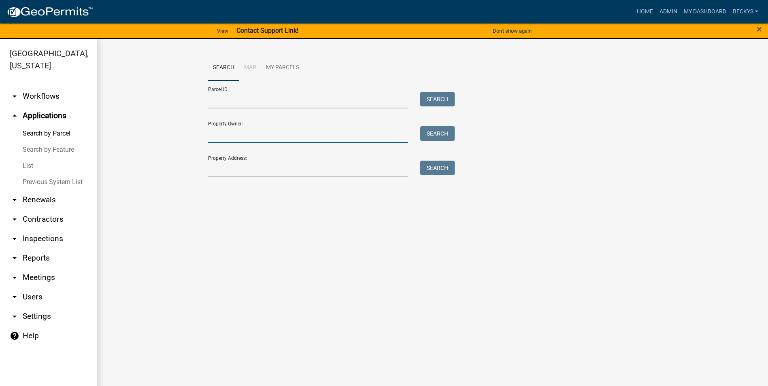
click at [220, 130] on input "Property Owner:" at bounding box center [308, 134] width 200 height 17
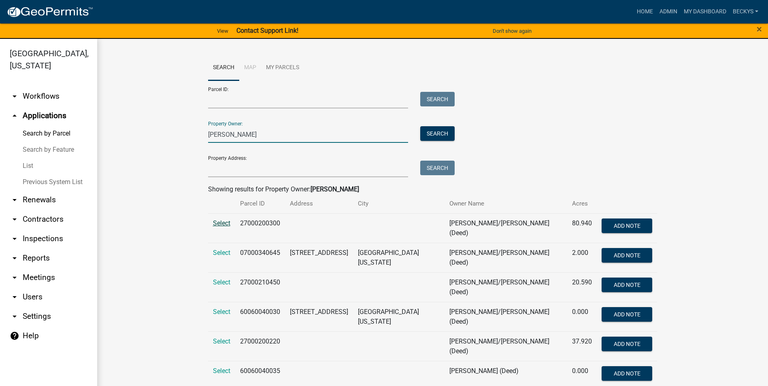
type input "[PERSON_NAME]"
click at [225, 223] on span "Select" at bounding box center [221, 223] width 17 height 8
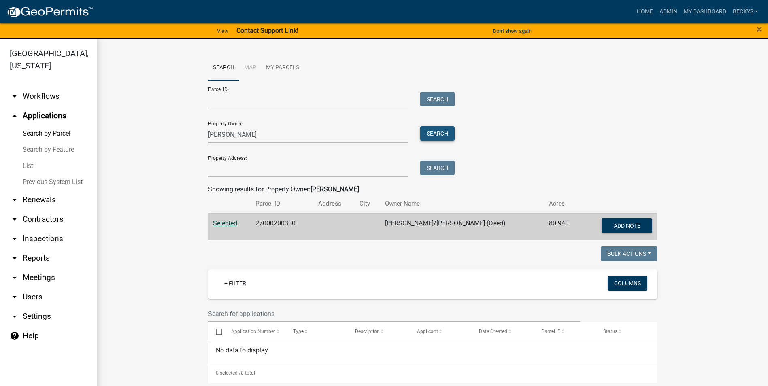
click at [436, 133] on button "Search" at bounding box center [437, 133] width 34 height 15
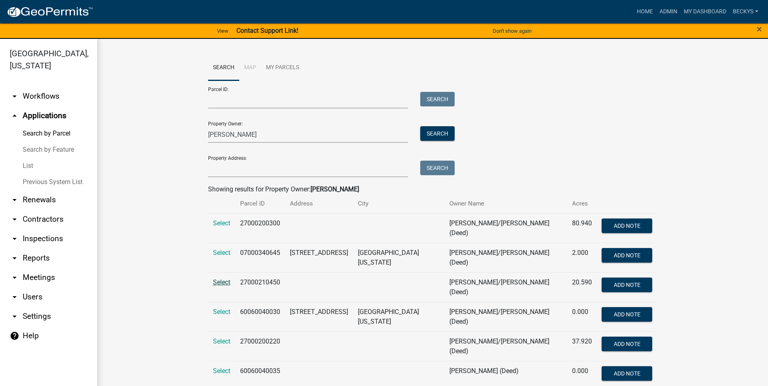
click at [219, 279] on span "Select" at bounding box center [221, 283] width 17 height 8
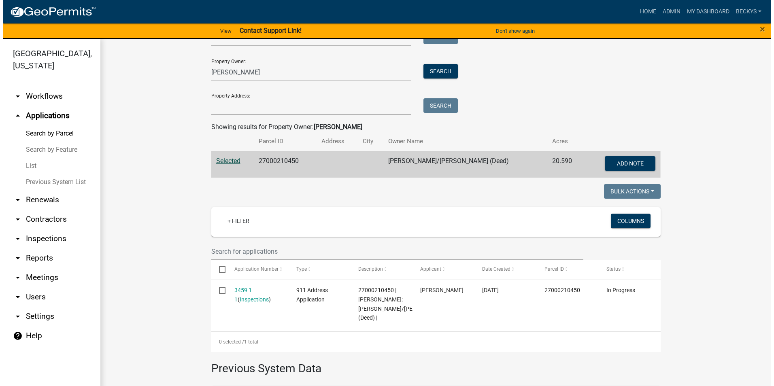
scroll to position [81, 0]
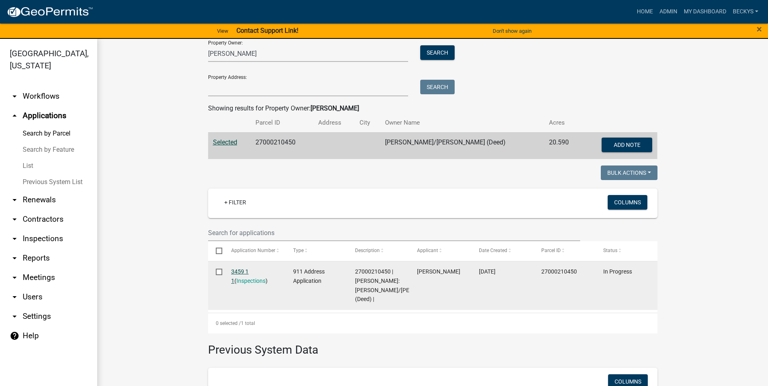
click at [244, 271] on link "3459 1 1" at bounding box center [239, 276] width 17 height 16
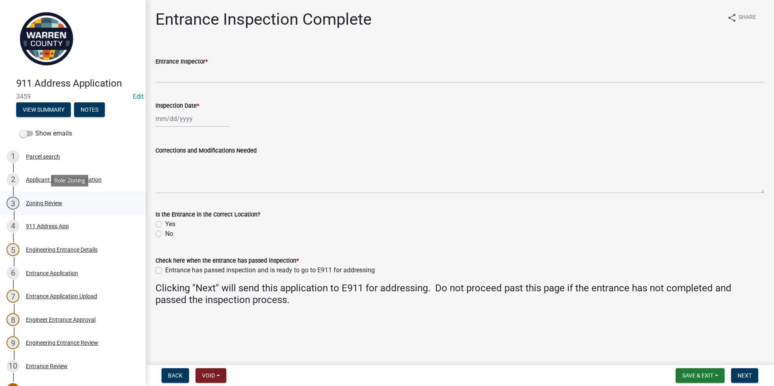
click at [47, 203] on div "Zoning Review" at bounding box center [44, 203] width 36 height 6
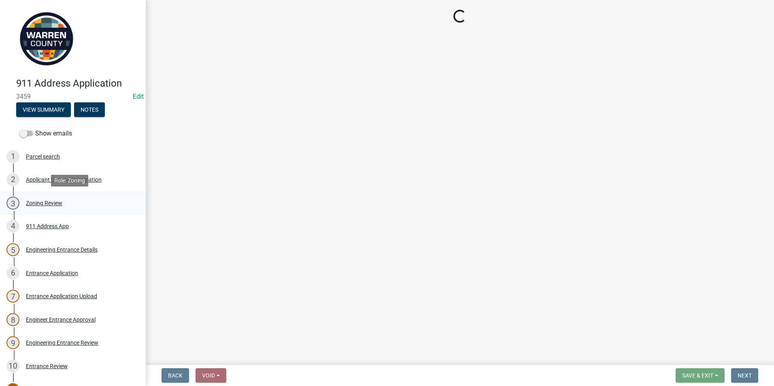
select select "7f4095c2-83bb-4a30-93d4-5d4474f33330"
select select "22a6182a-d017-4f21-baaa-b72378e2c786"
select select "4d1ed06e-5a62-4646-9da2-6e69fd2dc914"
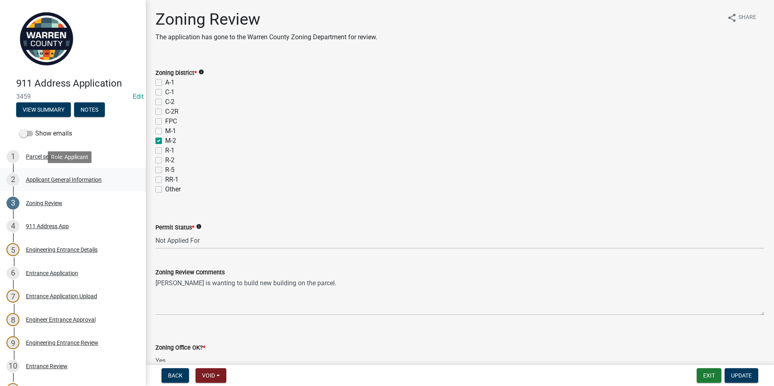
click at [53, 178] on div "Applicant General Information" at bounding box center [64, 180] width 76 height 6
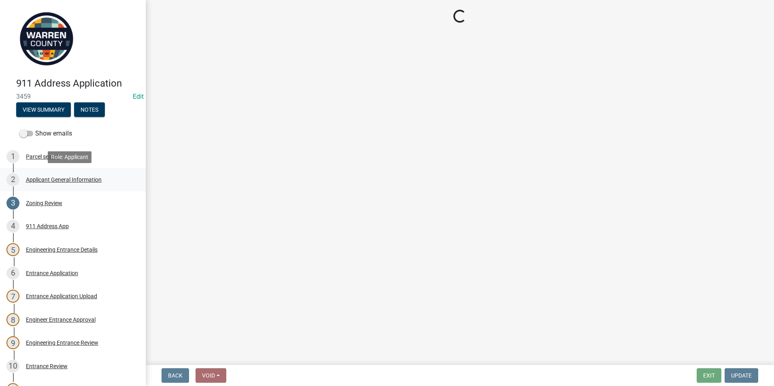
select select "62e05361-9b1f-4f6e-9af6-30ebbe0e033e"
select select "c6bedd7b-1191-43c8-998c-26c0f06a3eb0"
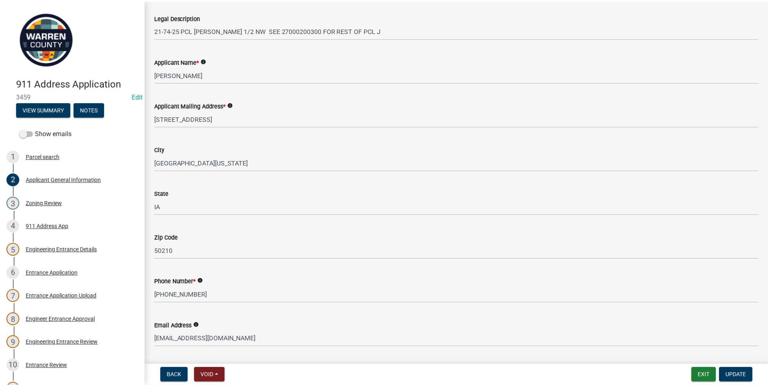
scroll to position [243, 0]
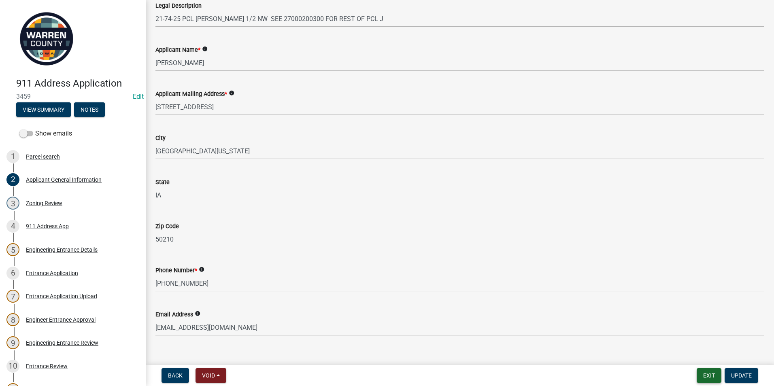
click at [709, 375] on button "Exit" at bounding box center [709, 375] width 25 height 15
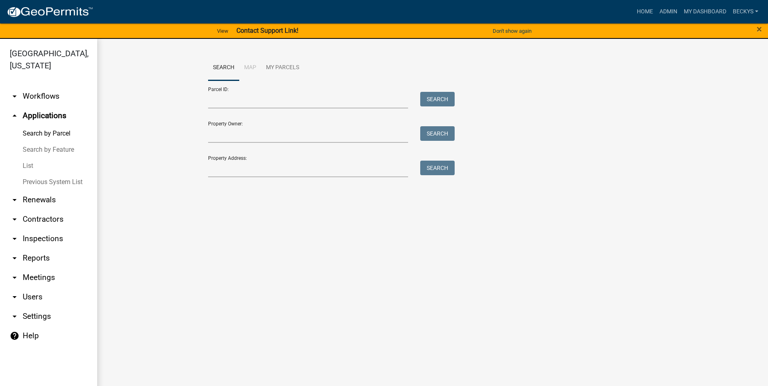
click at [32, 158] on link "List" at bounding box center [48, 166] width 97 height 16
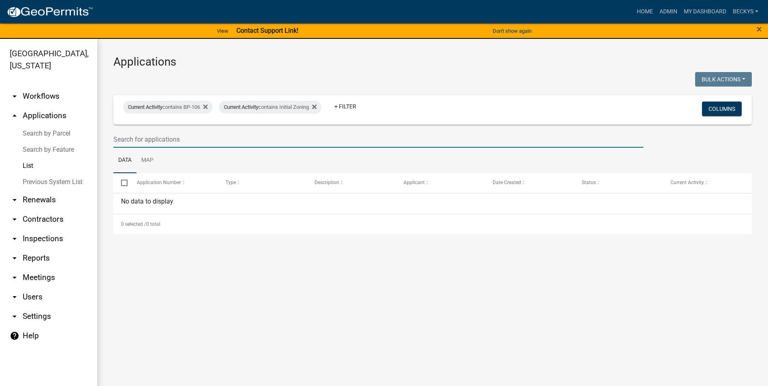
click at [138, 141] on input "text" at bounding box center [378, 139] width 530 height 17
type input "[PERSON_NAME]"
click at [29, 158] on link "List" at bounding box center [48, 166] width 97 height 16
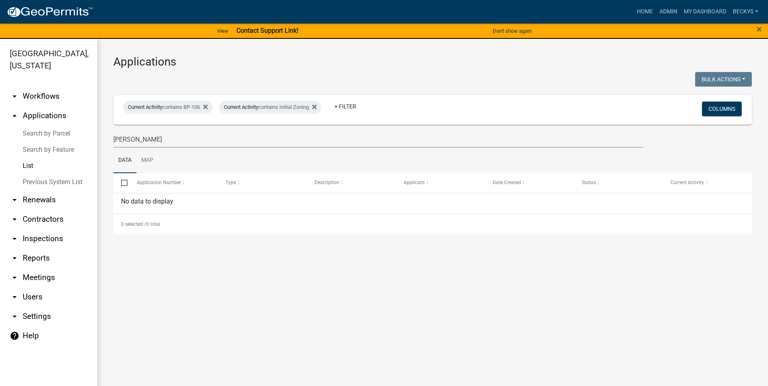
click at [38, 125] on link "Search by Parcel" at bounding box center [48, 133] width 97 height 16
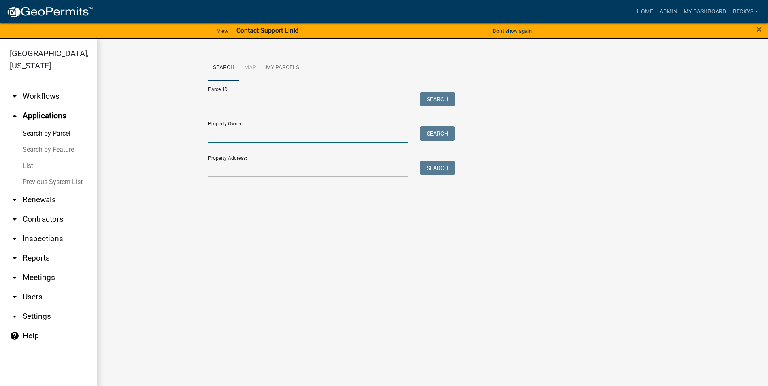
click at [217, 136] on input "Property Owner:" at bounding box center [308, 134] width 200 height 17
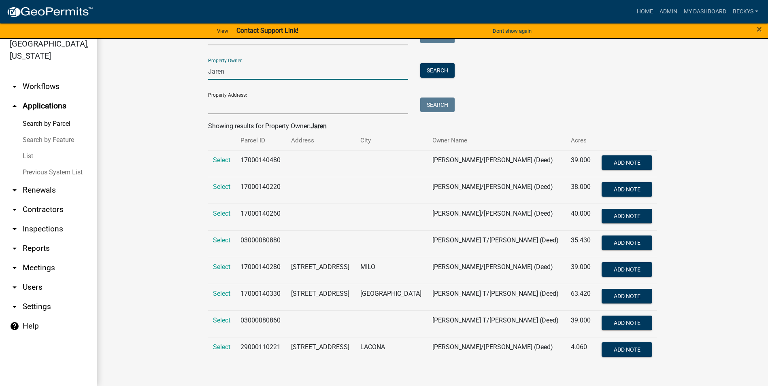
scroll to position [54, 0]
type input "Jaren"
click at [221, 265] on span "Select" at bounding box center [221, 267] width 17 height 8
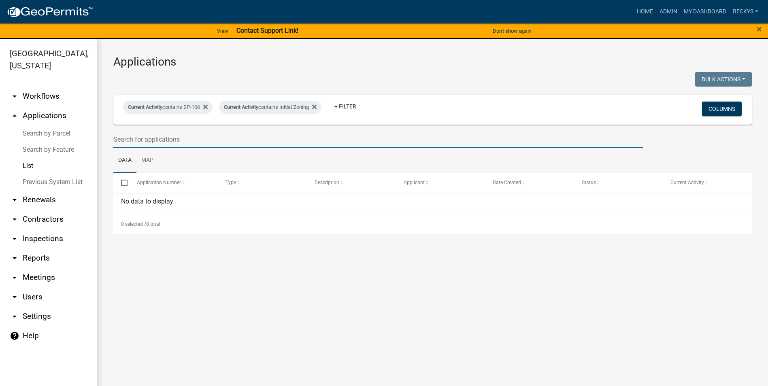
click at [139, 134] on input "text" at bounding box center [378, 139] width 530 height 17
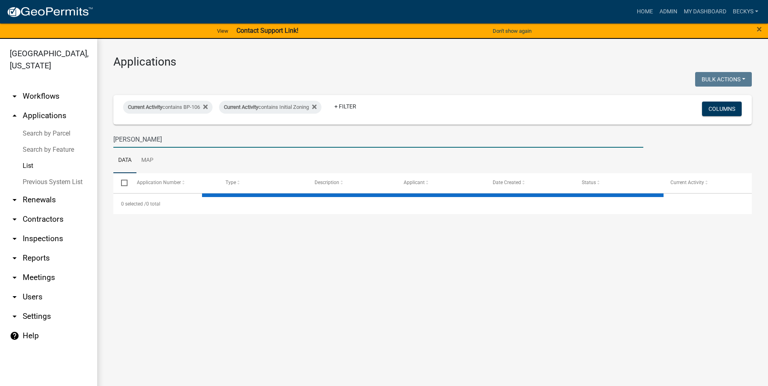
type input "[PERSON_NAME]"
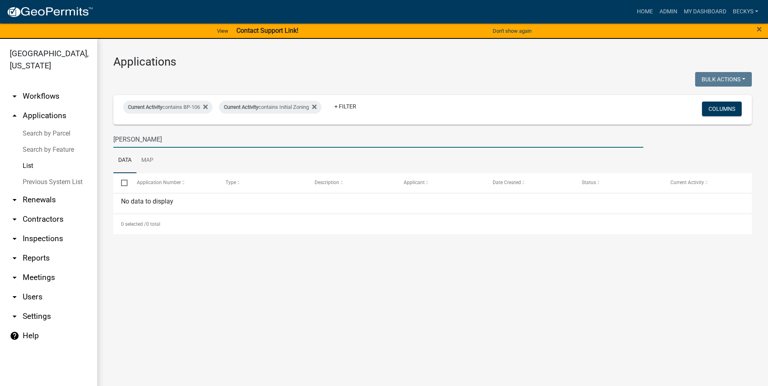
click at [51, 125] on link "Search by Parcel" at bounding box center [48, 133] width 97 height 16
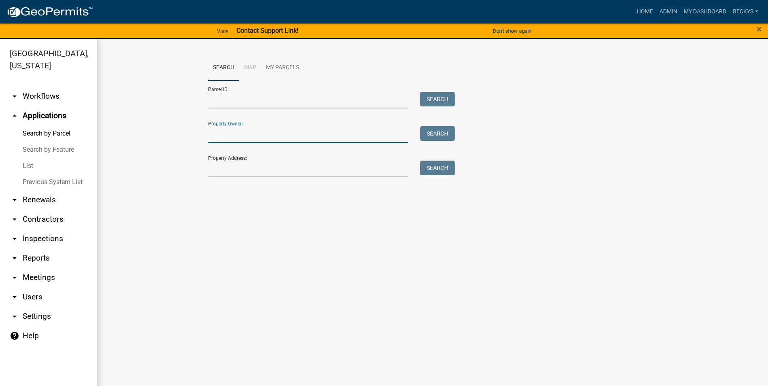
click at [222, 134] on input "Property Owner:" at bounding box center [308, 134] width 200 height 17
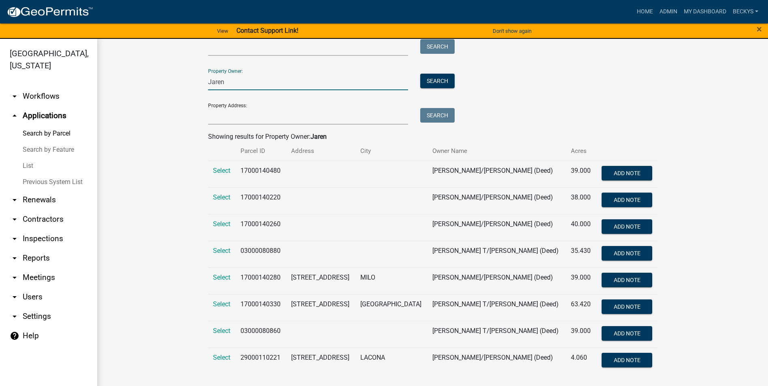
scroll to position [54, 0]
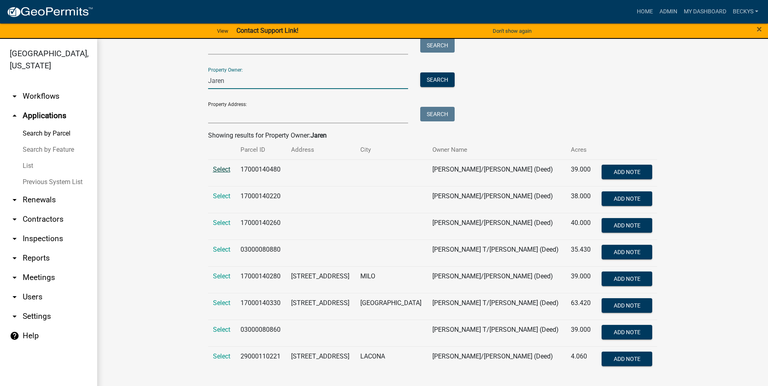
type input "Jaren"
click at [214, 167] on span "Select" at bounding box center [221, 170] width 17 height 8
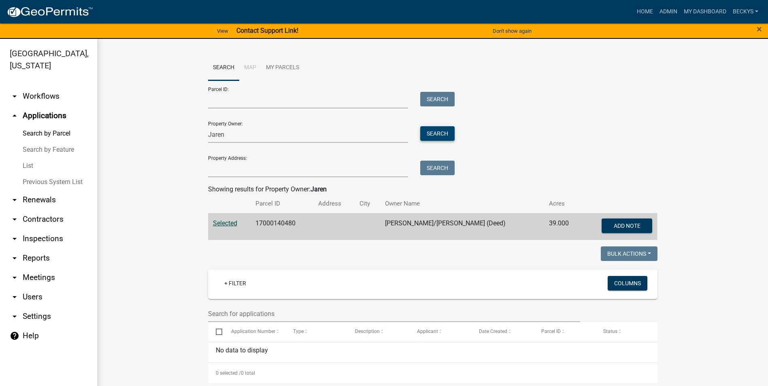
click at [438, 136] on button "Search" at bounding box center [437, 133] width 34 height 15
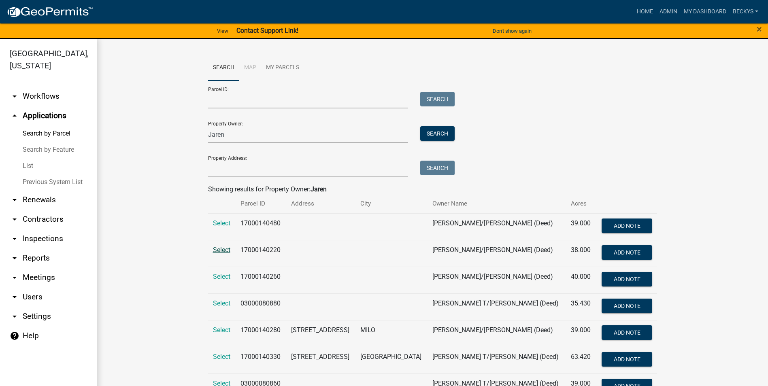
click at [218, 253] on span "Select" at bounding box center [221, 250] width 17 height 8
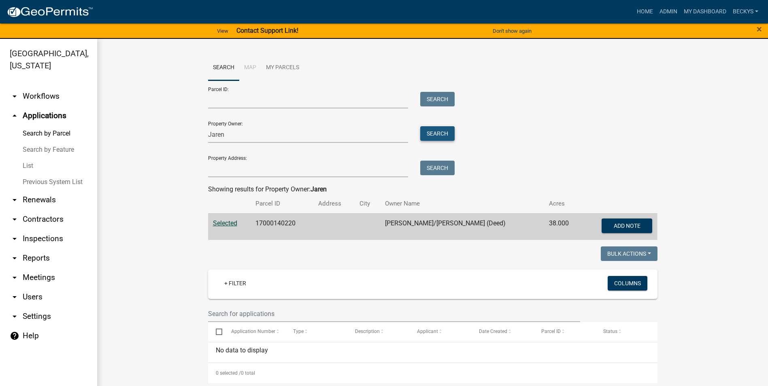
click at [434, 133] on button "Search" at bounding box center [437, 133] width 34 height 15
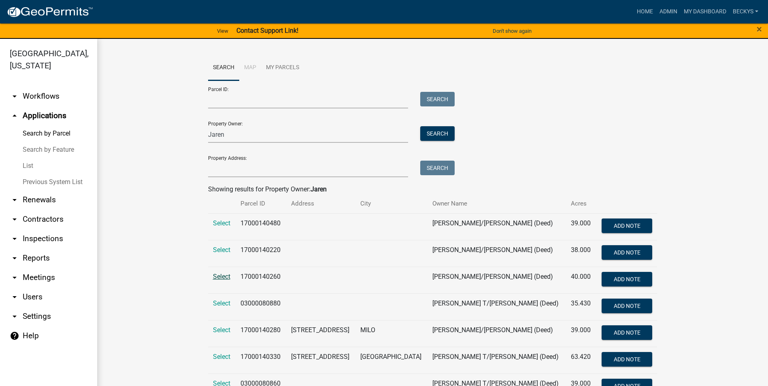
click at [219, 277] on span "Select" at bounding box center [221, 277] width 17 height 8
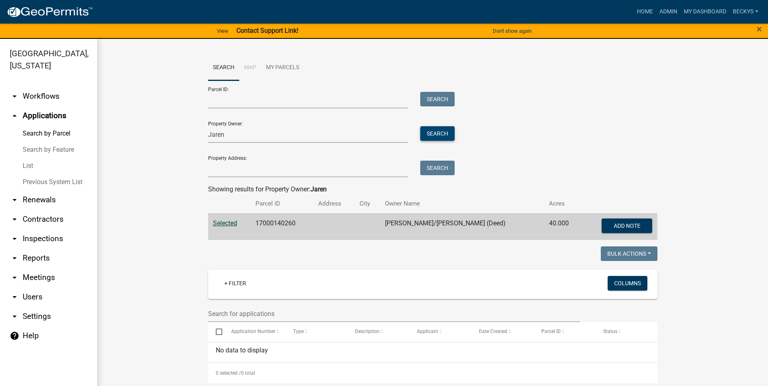
click at [432, 136] on button "Search" at bounding box center [437, 133] width 34 height 15
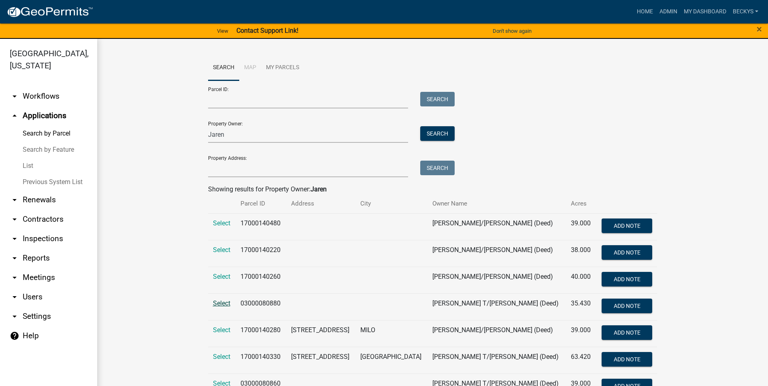
click at [213, 304] on span "Select" at bounding box center [221, 304] width 17 height 8
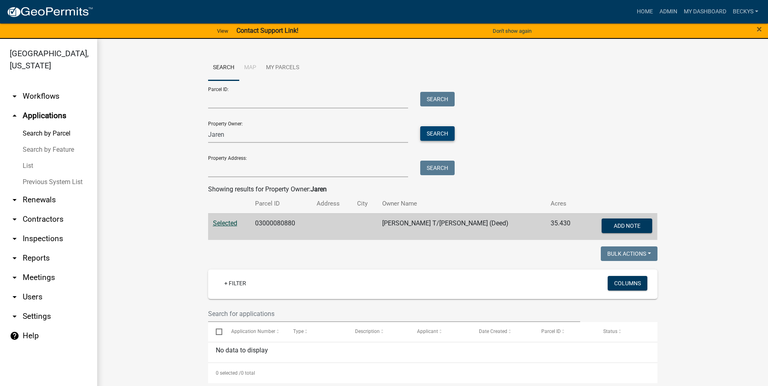
click at [438, 136] on button "Search" at bounding box center [437, 133] width 34 height 15
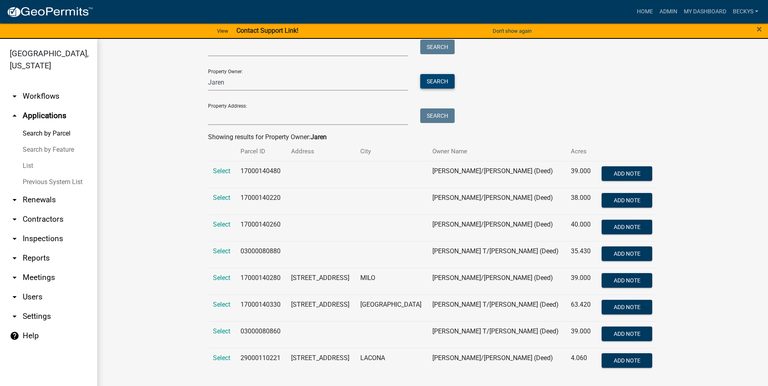
scroll to position [54, 0]
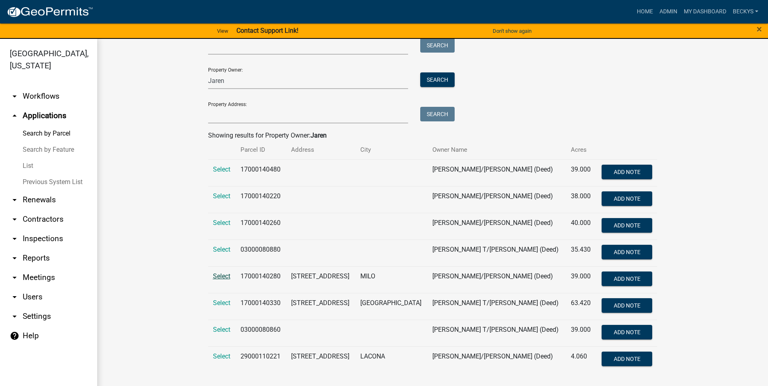
click at [221, 275] on span "Select" at bounding box center [221, 276] width 17 height 8
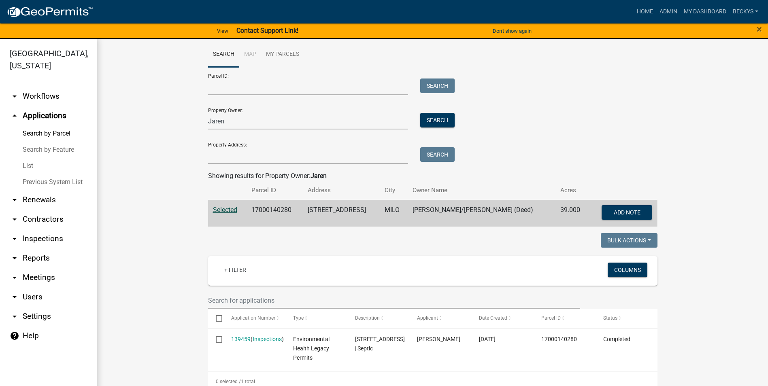
scroll to position [0, 0]
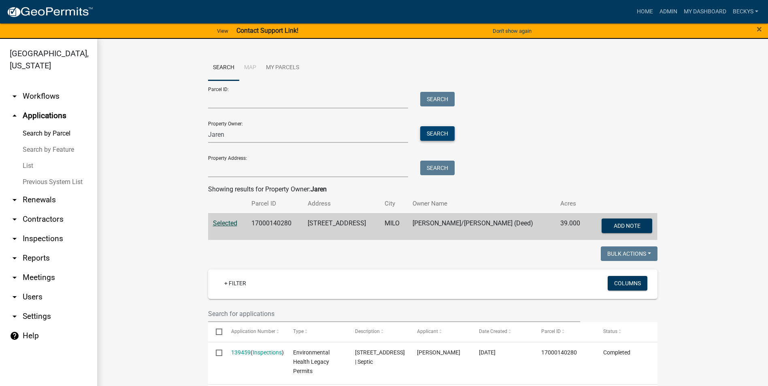
click at [431, 135] on button "Search" at bounding box center [437, 133] width 34 height 15
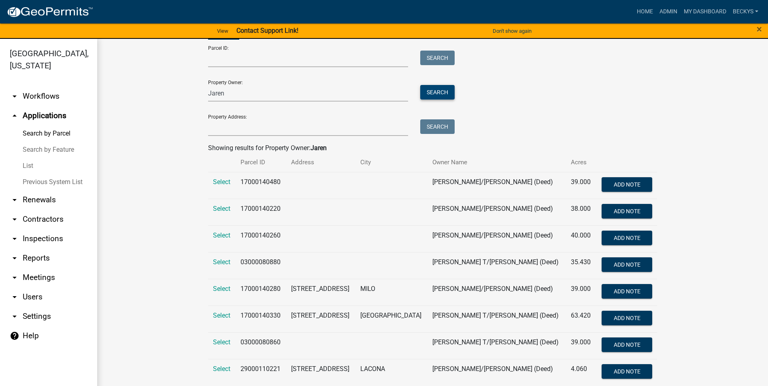
scroll to position [54, 0]
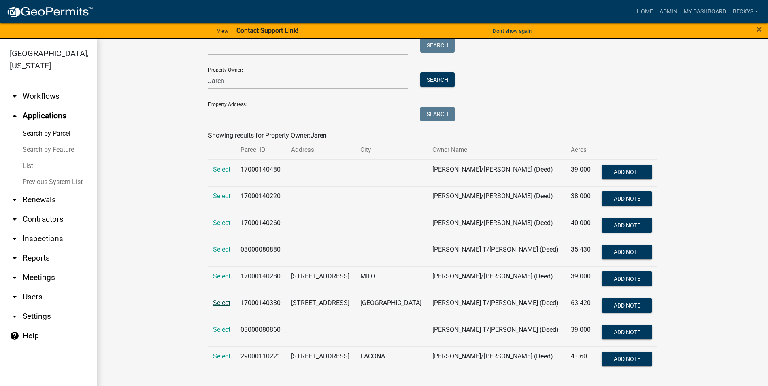
click at [220, 305] on span "Select" at bounding box center [221, 303] width 17 height 8
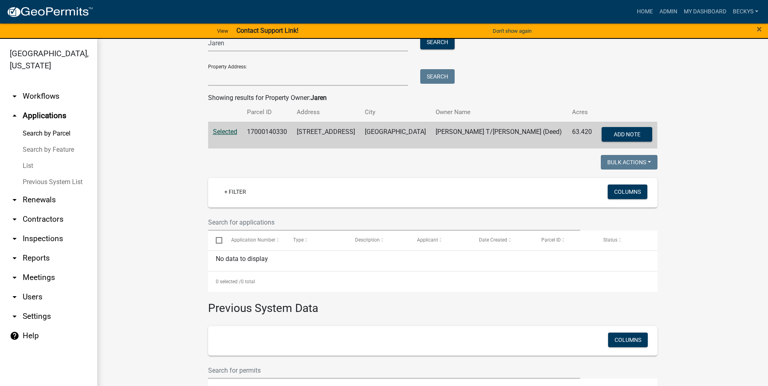
scroll to position [0, 0]
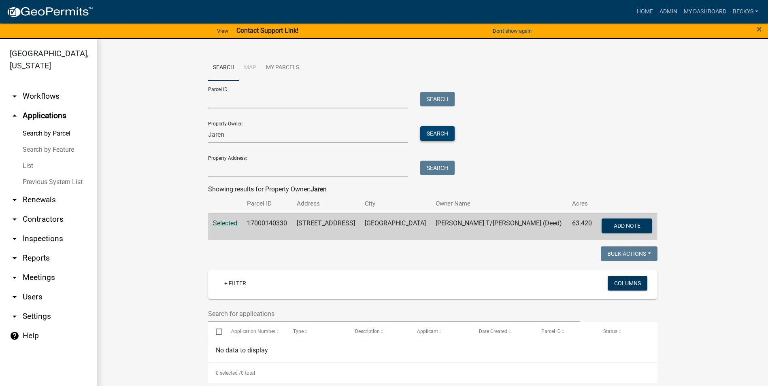
click at [423, 134] on button "Search" at bounding box center [437, 133] width 34 height 15
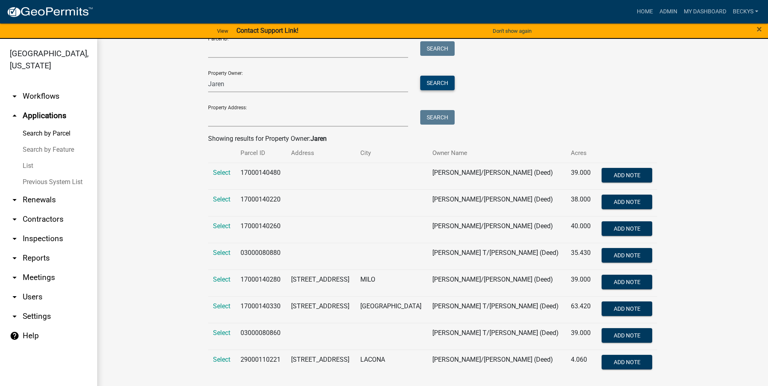
scroll to position [54, 0]
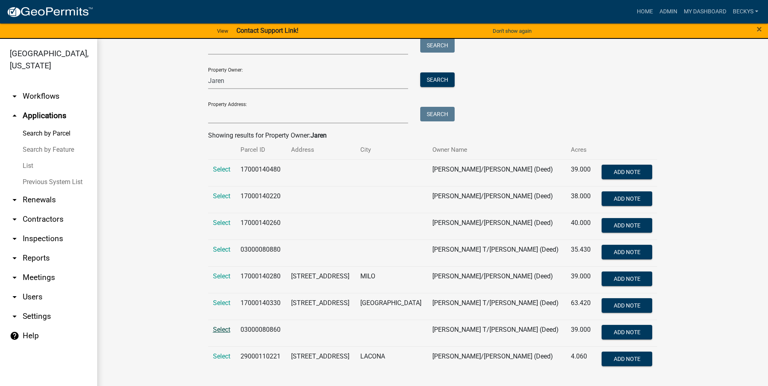
click at [215, 330] on span "Select" at bounding box center [221, 330] width 17 height 8
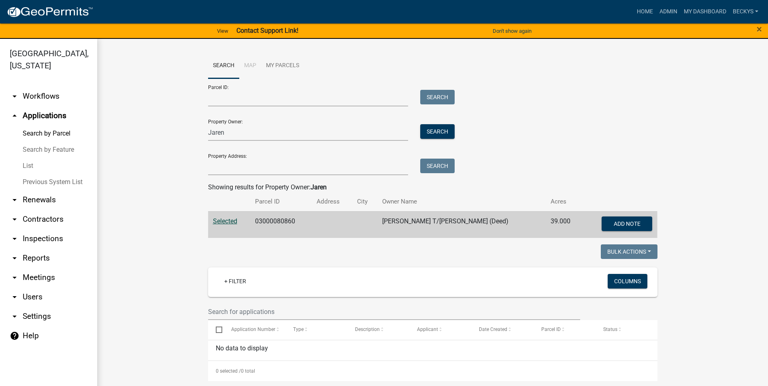
scroll to position [0, 0]
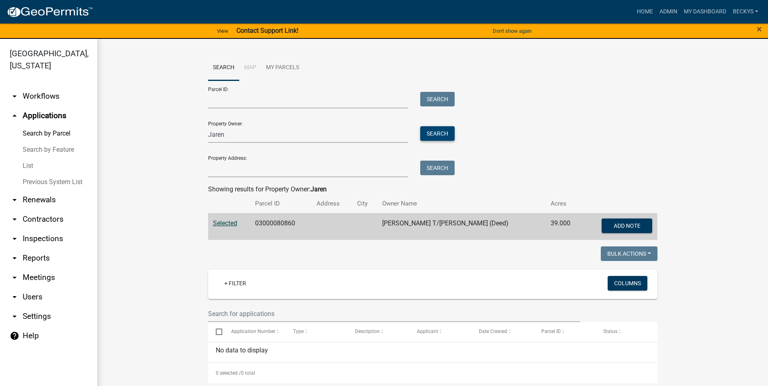
click at [443, 138] on button "Search" at bounding box center [437, 133] width 34 height 15
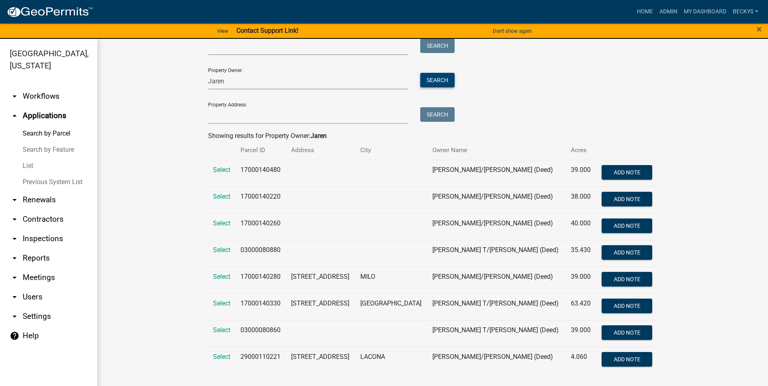
scroll to position [54, 0]
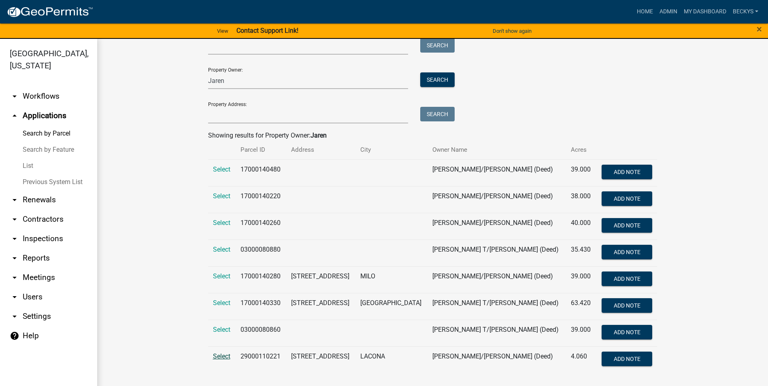
click at [220, 357] on span "Select" at bounding box center [221, 357] width 17 height 8
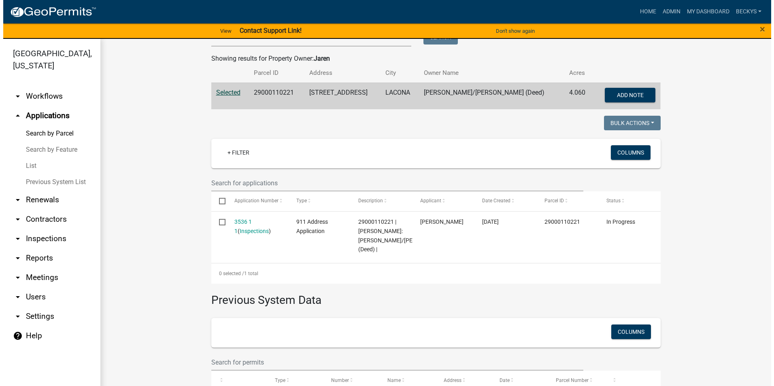
scroll to position [132, 0]
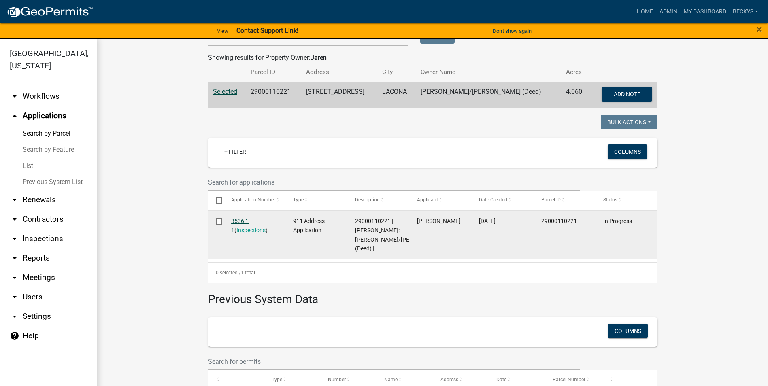
click at [238, 221] on link "3536 1 1" at bounding box center [239, 226] width 17 height 16
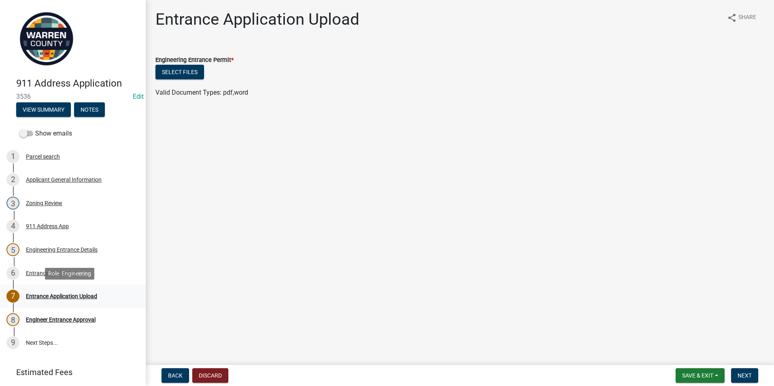
click at [46, 292] on div "7 Entrance Application Upload" at bounding box center [69, 296] width 126 height 13
click at [40, 179] on div "Applicant General Information" at bounding box center [64, 180] width 76 height 6
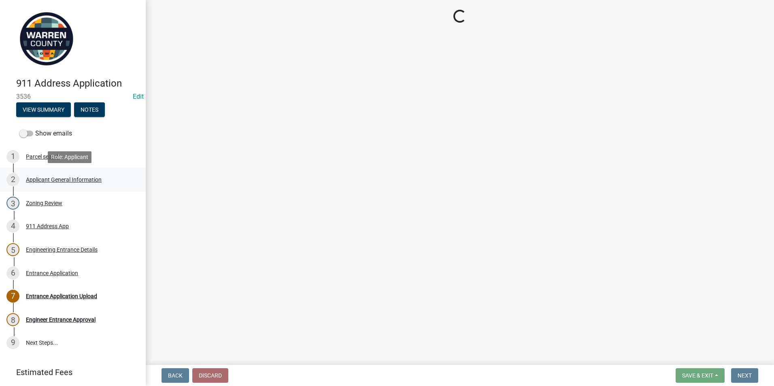
select select "62e05361-9b1f-4f6e-9af6-30ebbe0e033e"
select select "c6bedd7b-1191-43c8-998c-26c0f06a3eb0"
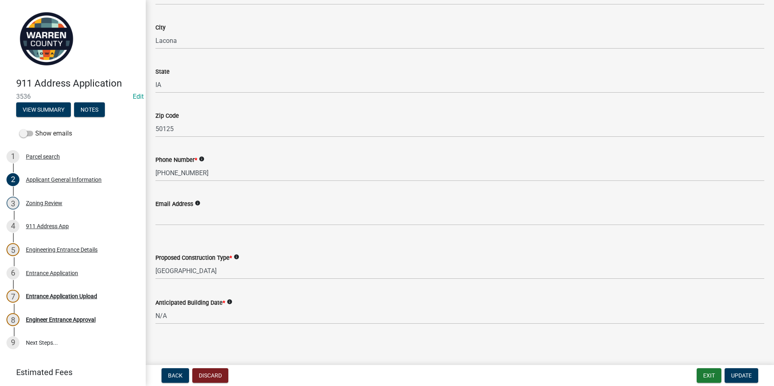
scroll to position [354, 0]
click at [44, 249] on div "Engineering Entrance Details" at bounding box center [62, 250] width 72 height 6
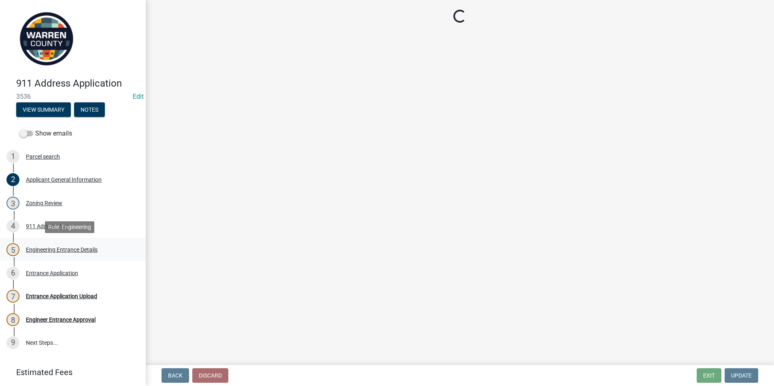
scroll to position [0, 0]
select select "4c8aa8f4-d1e8-4ebe-97c1-0c9e6d0aa26b"
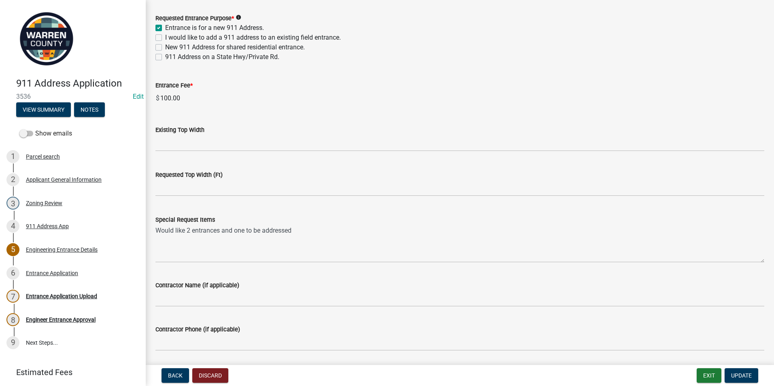
scroll to position [675, 0]
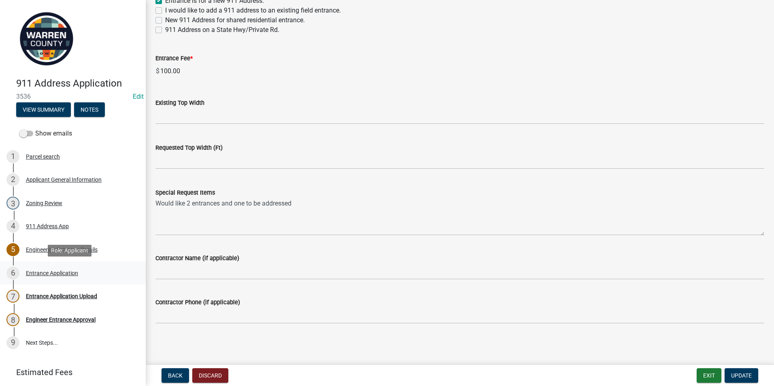
click at [57, 269] on div "6 Entrance Application" at bounding box center [69, 273] width 126 height 13
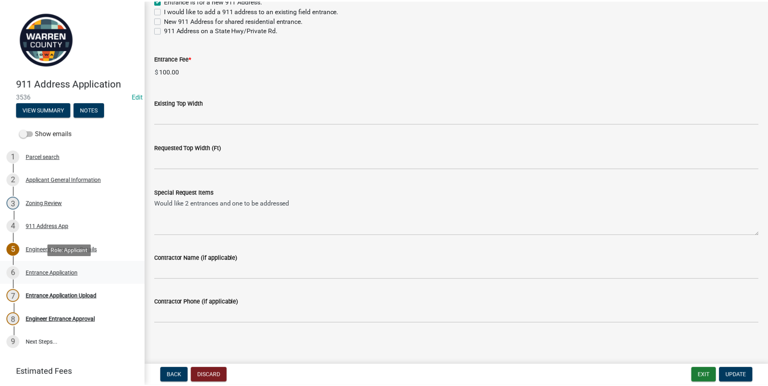
scroll to position [0, 0]
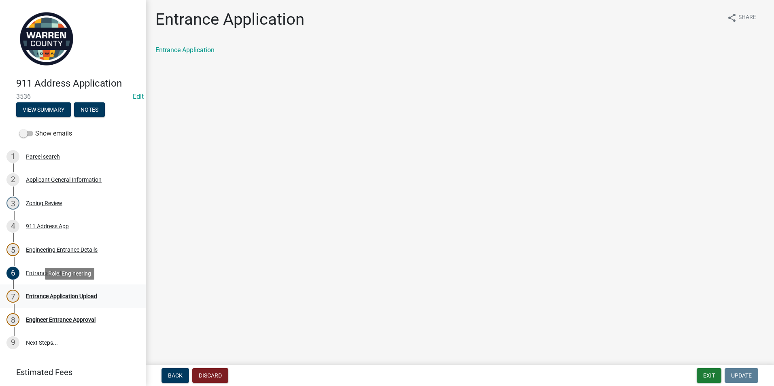
click at [55, 290] on div "7 Entrance Application Upload" at bounding box center [69, 296] width 126 height 13
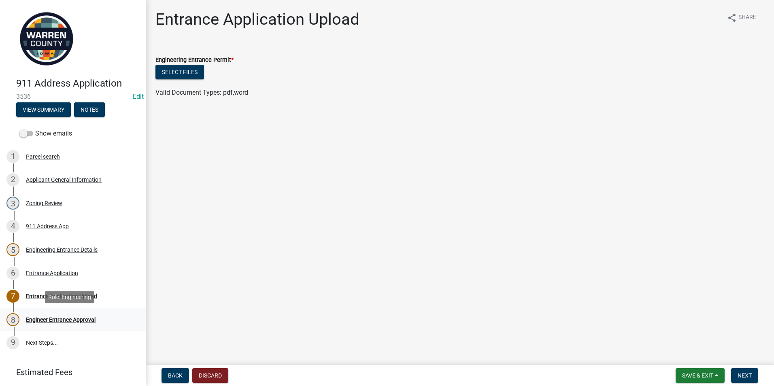
click at [55, 317] on div "Engineer Entrance Approval" at bounding box center [61, 320] width 70 height 6
click at [714, 372] on button "Save & Exit" at bounding box center [700, 375] width 49 height 15
click at [681, 352] on button "Save & Exit" at bounding box center [692, 354] width 65 height 19
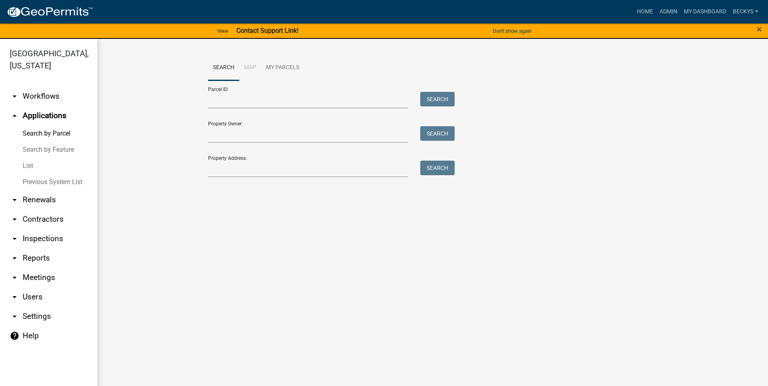
click at [79, 51] on div "[GEOGRAPHIC_DATA], [US_STATE] arrow_drop_down Workflows List arrow_drop_up Appl…" at bounding box center [384, 217] width 768 height 357
